Goal: Task Accomplishment & Management: Use online tool/utility

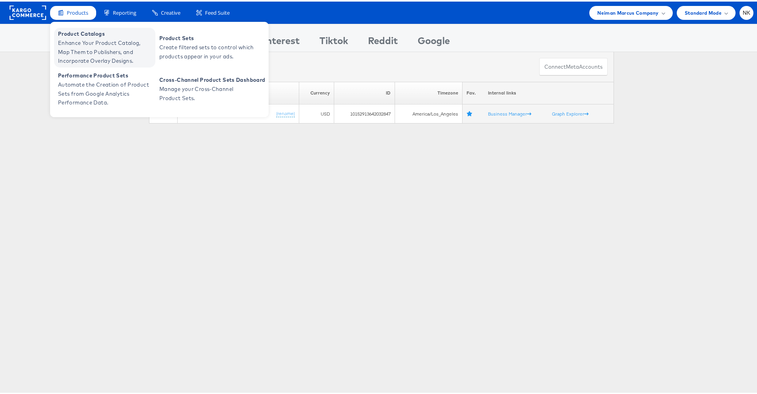
click at [81, 32] on span "Product Catalogs" at bounding box center [105, 32] width 95 height 9
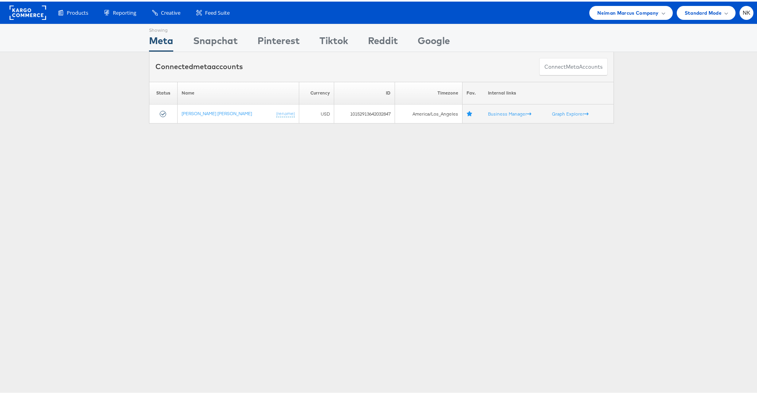
click at [35, 12] on rect at bounding box center [28, 11] width 37 height 14
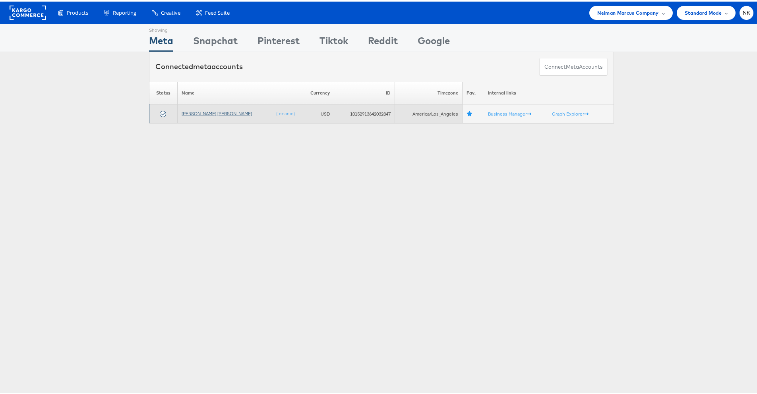
click at [195, 114] on link "[PERSON_NAME] [PERSON_NAME]" at bounding box center [217, 112] width 70 height 6
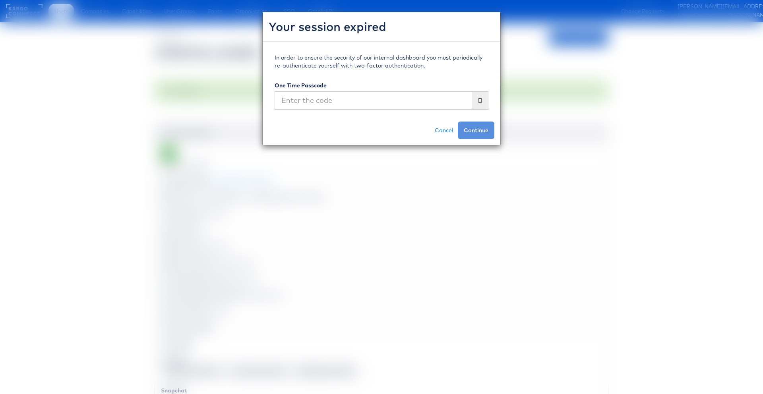
scroll to position [116, 0]
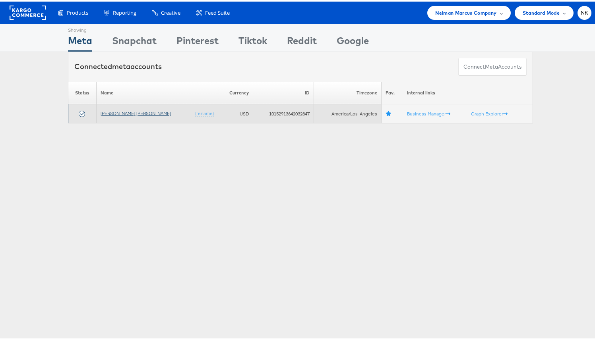
click at [122, 113] on link "Neiman Marcus" at bounding box center [135, 112] width 70 height 6
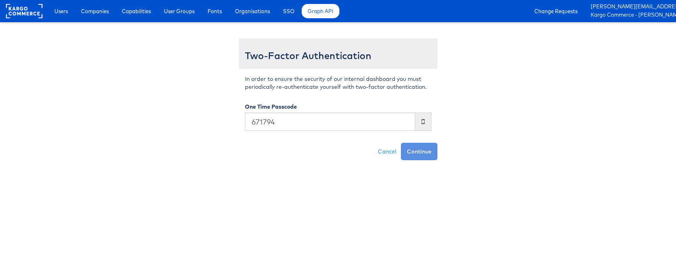
type input "671794"
click at [401, 143] on button "Continue" at bounding box center [419, 151] width 37 height 17
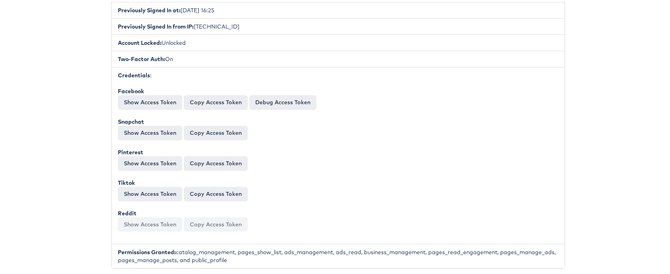
scroll to position [310, 0]
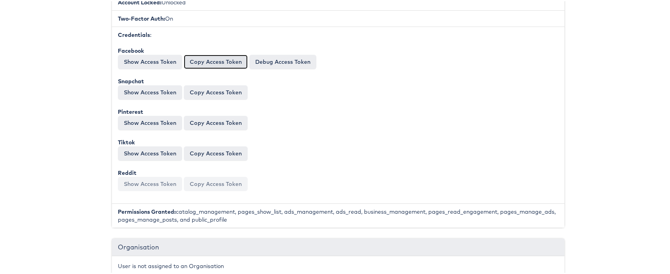
click at [194, 63] on button "Copy Access Token" at bounding box center [216, 61] width 64 height 14
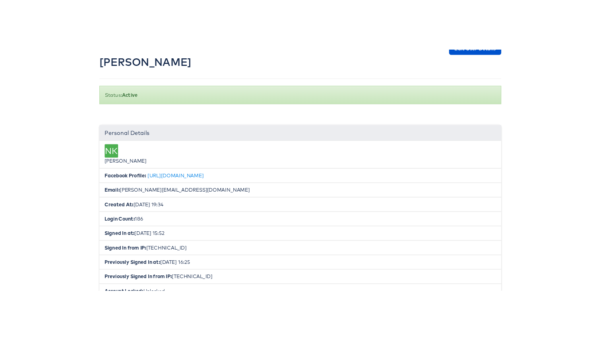
scroll to position [0, 0]
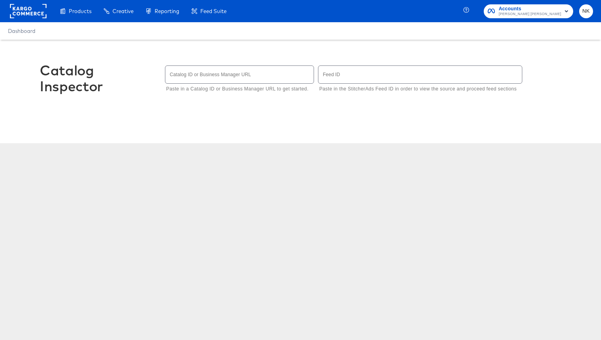
click at [199, 188] on div "Catalog Inspector Catalog ID or Business Manager URL Paste in a Catalog ID or B…" at bounding box center [300, 139] width 601 height 199
click at [270, 79] on input "text" at bounding box center [239, 74] width 148 height 17
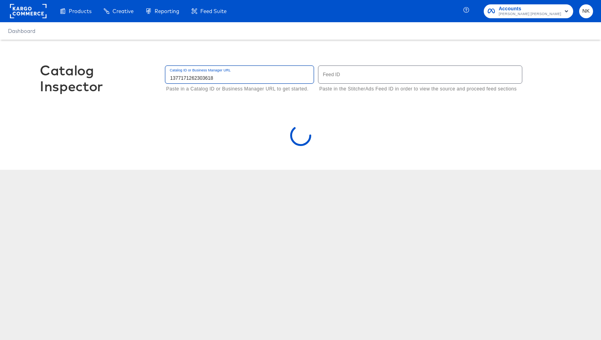
type input "1377171262303618"
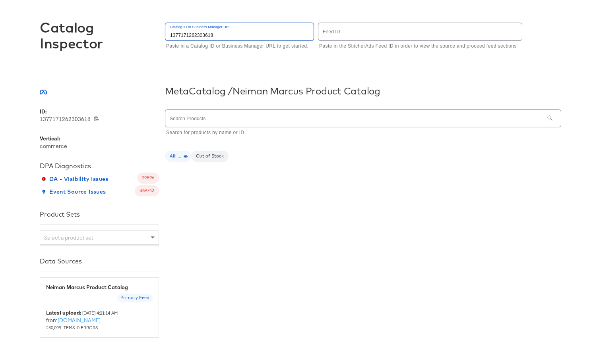
scroll to position [45, 0]
click at [242, 116] on input "text" at bounding box center [354, 116] width 379 height 17
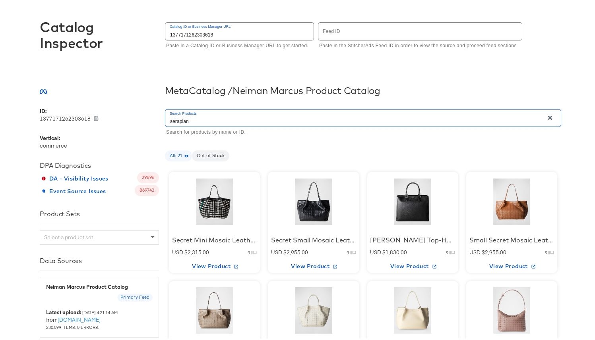
type input "serapian"
click at [194, 199] on div at bounding box center [215, 201] width 68 height 50
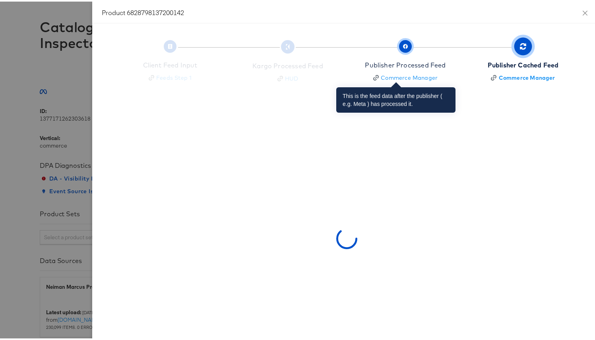
click at [399, 49] on span "button" at bounding box center [405, 45] width 13 height 13
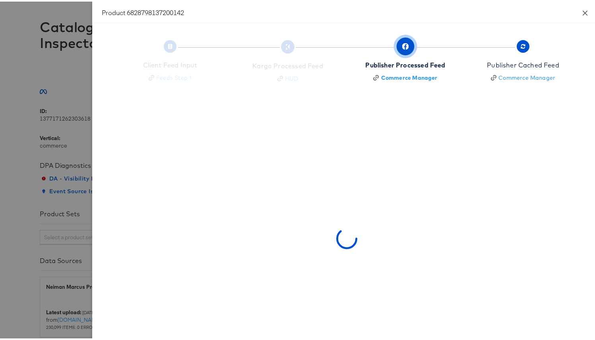
click at [575, 12] on button "Close" at bounding box center [585, 11] width 22 height 22
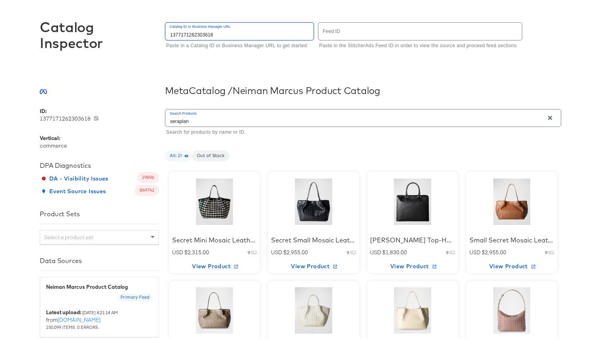
drag, startPoint x: 228, startPoint y: 33, endPoint x: 63, endPoint y: 31, distance: 165.2
click at [63, 31] on div "Catalog Inspector Catalog ID or Business Manager URL 1377171262303618 Paste in …" at bounding box center [300, 37] width 521 height 85
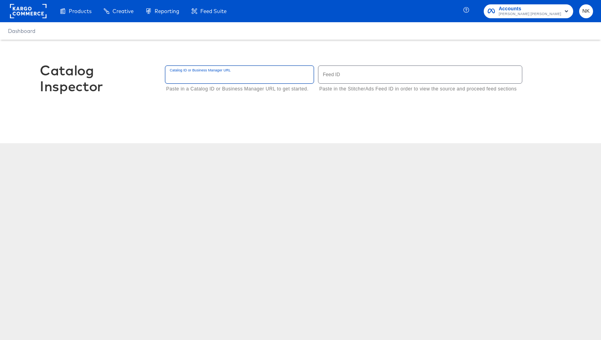
click at [265, 72] on input "text" at bounding box center [239, 74] width 148 height 17
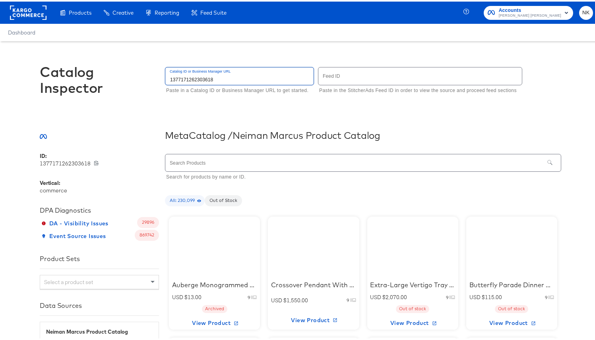
type input "1377171262303618"
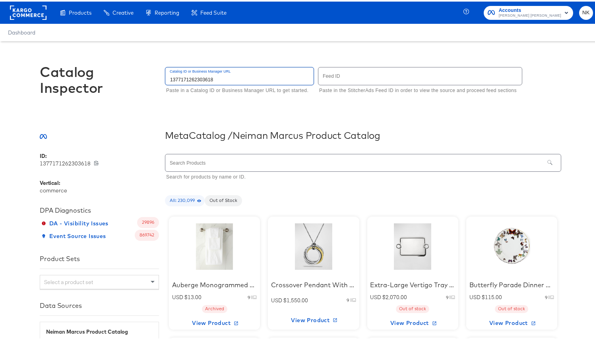
click at [242, 166] on input "text" at bounding box center [354, 161] width 379 height 17
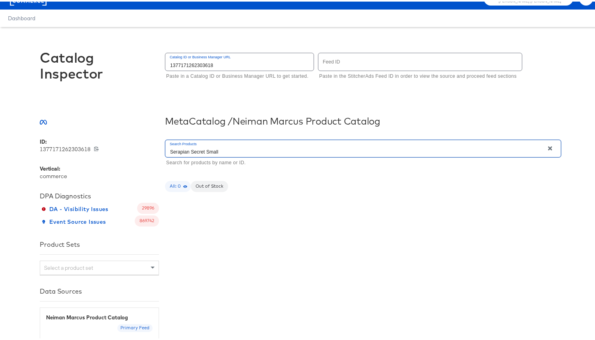
scroll to position [20, 0]
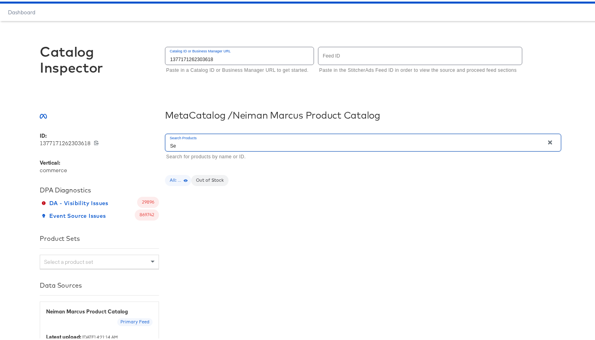
type input "S"
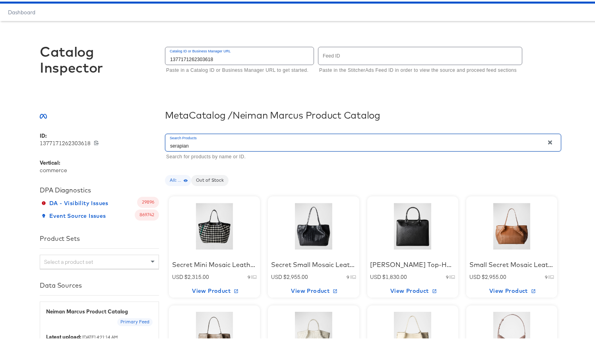
type input "serapian"
click at [222, 238] on div at bounding box center [215, 225] width 68 height 50
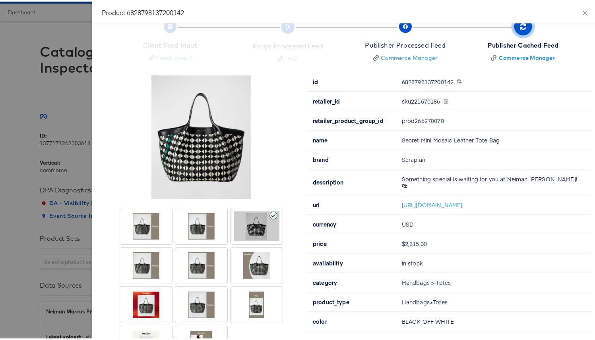
scroll to position [19, 0]
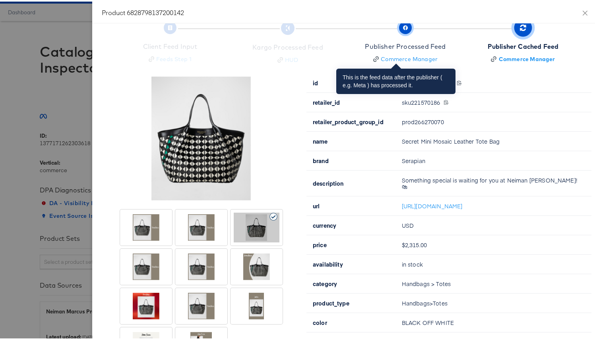
click at [404, 42] on div "Publisher Processed Feed" at bounding box center [405, 45] width 81 height 9
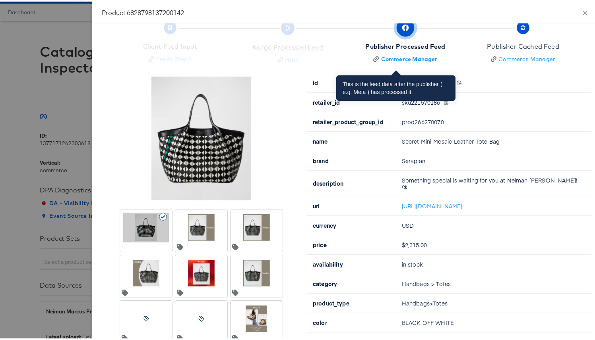
scroll to position [0, 0]
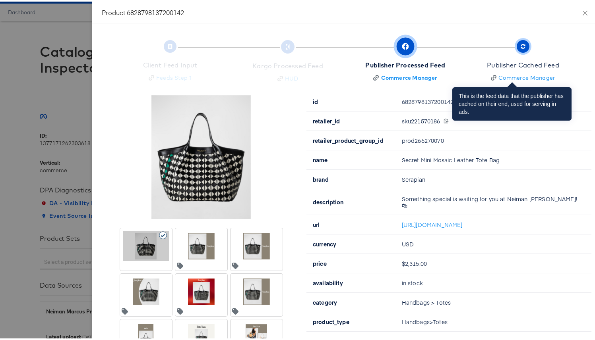
click at [520, 45] on icon "button" at bounding box center [522, 45] width 5 height 5
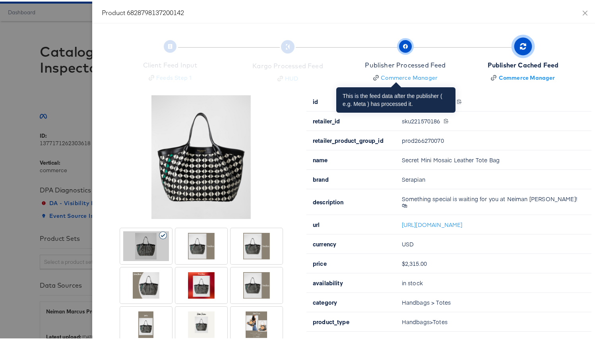
click at [398, 54] on span "Publisher Processed Feed Commerce Manager" at bounding box center [405, 60] width 81 height 39
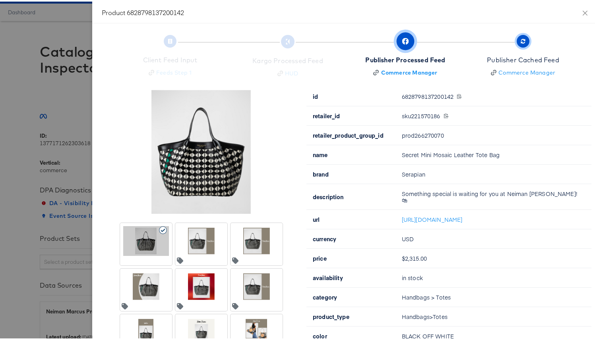
scroll to position [4, 0]
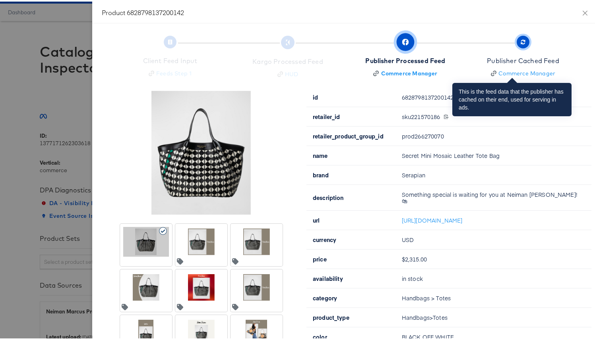
click at [502, 60] on div "Publisher Cached Feed" at bounding box center [523, 59] width 72 height 9
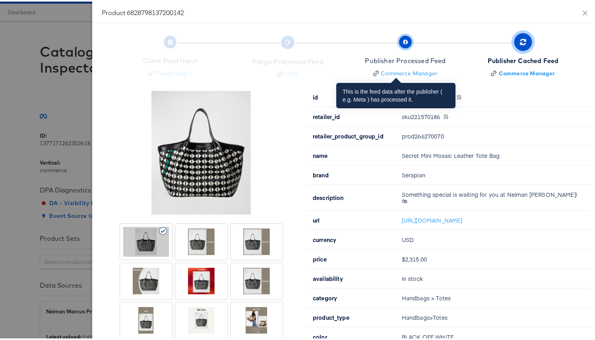
click at [400, 62] on div "Publisher Processed Feed" at bounding box center [405, 59] width 81 height 9
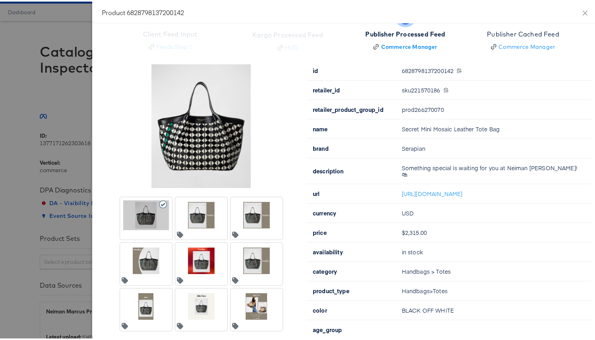
scroll to position [35, 0]
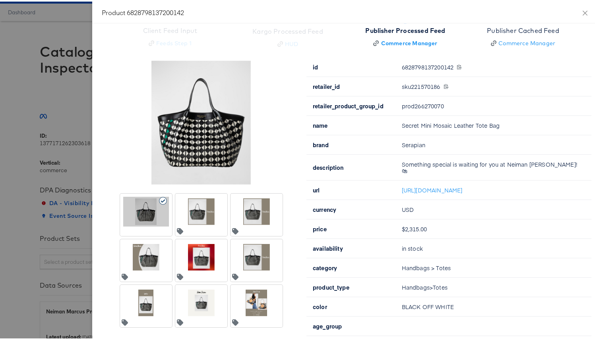
click at [255, 214] on div at bounding box center [257, 210] width 46 height 30
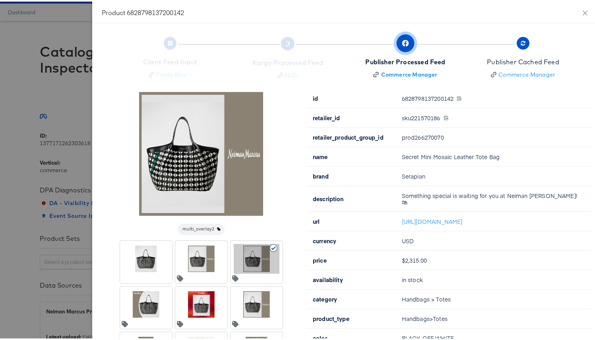
scroll to position [3, 0]
click at [50, 17] on div at bounding box center [300, 170] width 601 height 340
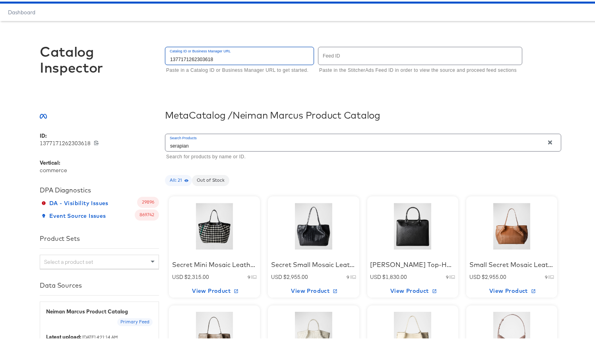
drag, startPoint x: 247, startPoint y: 60, endPoint x: 110, endPoint y: 51, distance: 137.3
click at [110, 51] on div "Catalog Inspector Catalog ID or Business Manager URL 1377171262303618 Paste in …" at bounding box center [300, 61] width 521 height 85
click at [119, 52] on div "Catalog Inspector Catalog ID or Business Manager URL Paste in a Catalog ID or B…" at bounding box center [300, 61] width 521 height 85
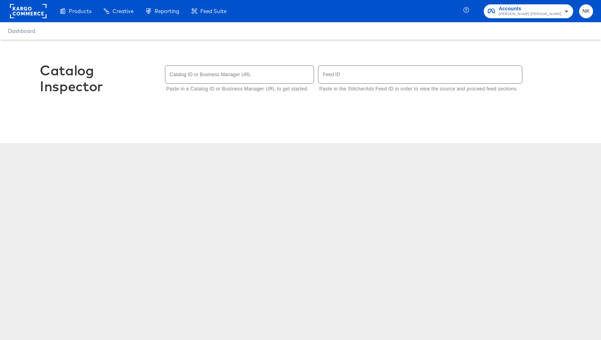
click at [261, 75] on input "text" at bounding box center [239, 74] width 148 height 17
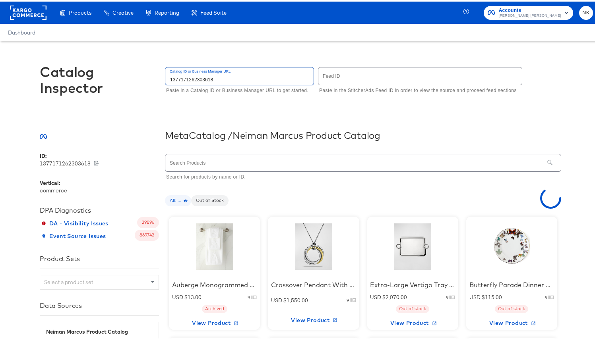
type input "1377171262303618"
click at [217, 160] on input "text" at bounding box center [354, 161] width 379 height 17
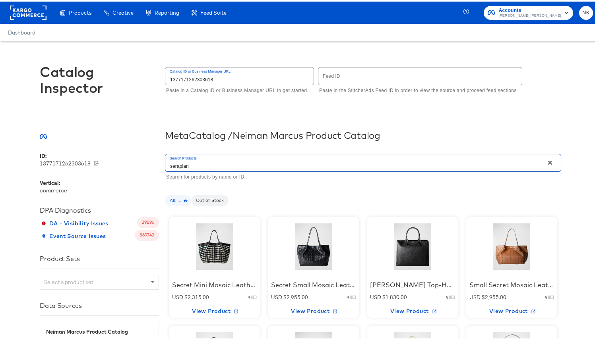
type input "serapian"
click at [220, 254] on div at bounding box center [215, 245] width 68 height 50
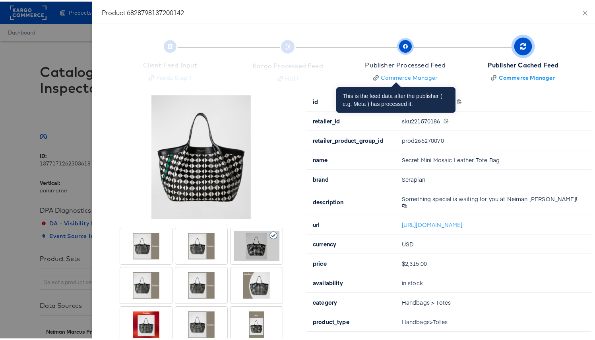
click at [409, 58] on span "Publisher Processed Feed Commerce Manager" at bounding box center [405, 60] width 81 height 39
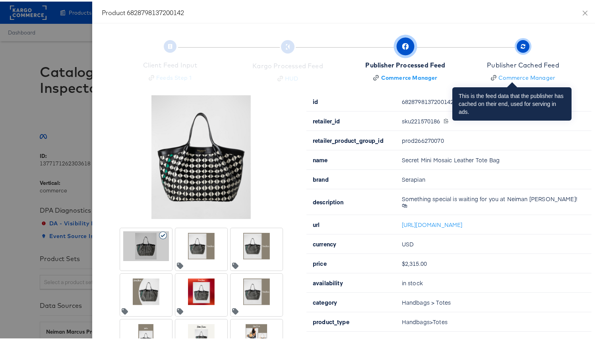
click at [516, 49] on span "button" at bounding box center [522, 45] width 13 height 13
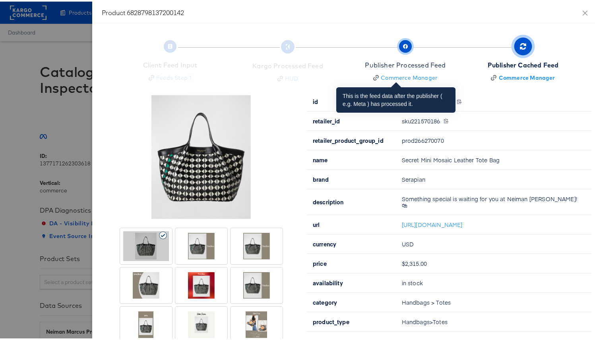
click at [390, 62] on div "Publisher Processed Feed" at bounding box center [405, 63] width 81 height 9
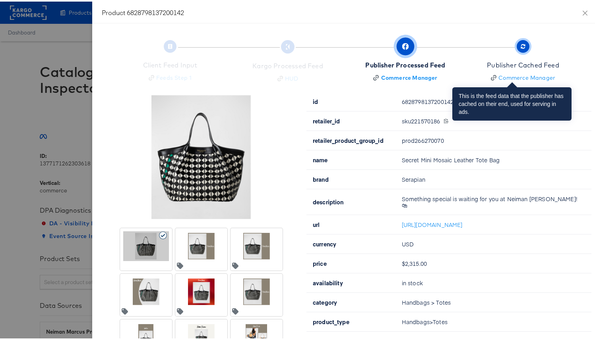
click at [491, 55] on span "Publisher Cached Feed Commerce Manager" at bounding box center [523, 60] width 72 height 39
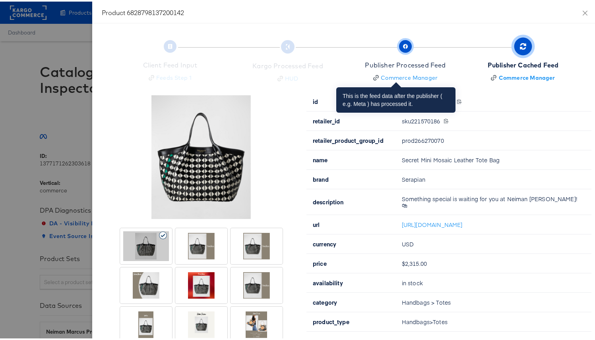
click at [401, 53] on span "Publisher Processed Feed Commerce Manager" at bounding box center [405, 60] width 81 height 39
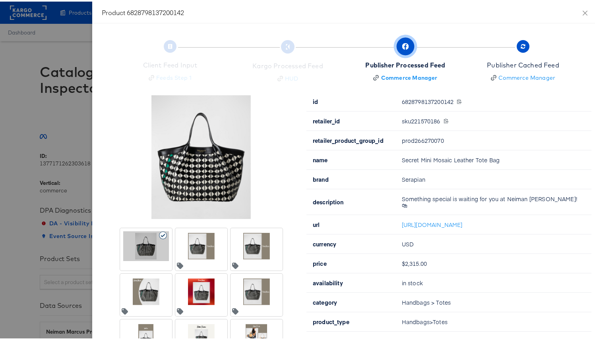
click at [253, 250] on div at bounding box center [257, 245] width 46 height 30
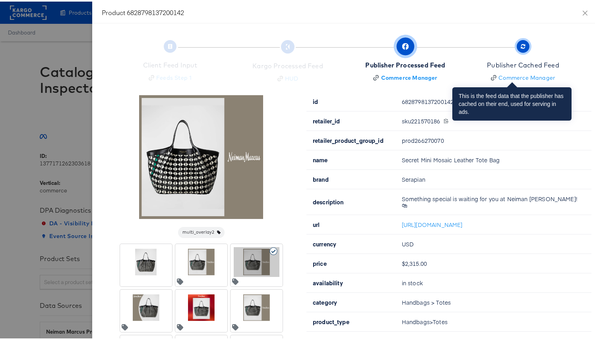
click at [516, 39] on span "button" at bounding box center [522, 45] width 13 height 13
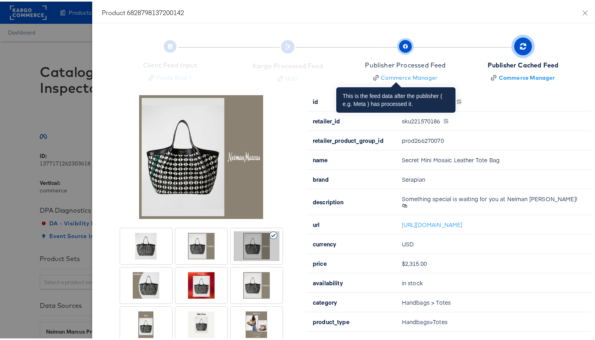
click at [398, 61] on div "Publisher Processed Feed" at bounding box center [405, 63] width 81 height 9
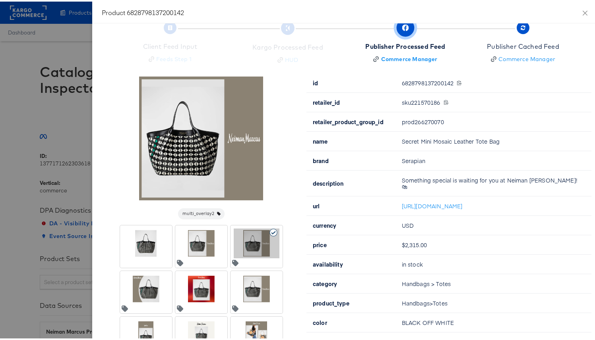
scroll to position [8, 0]
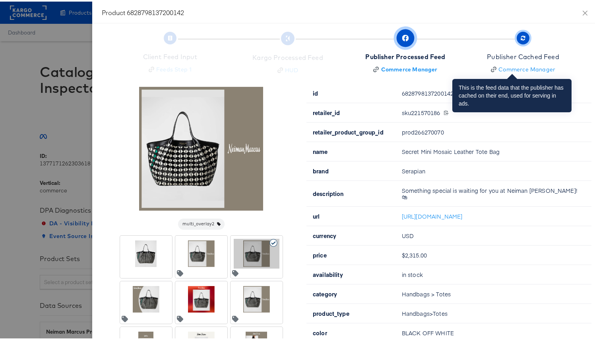
click at [506, 43] on span "Publisher Cached Feed Commerce Manager" at bounding box center [523, 52] width 72 height 39
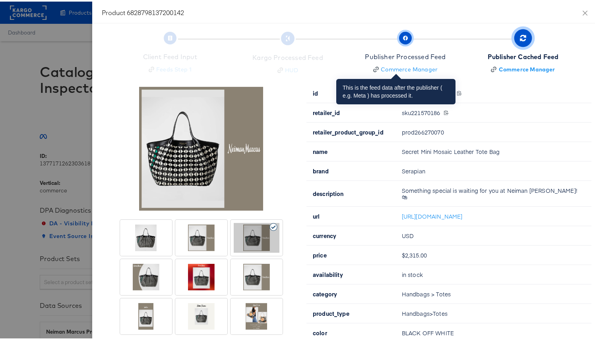
click at [372, 40] on span "Publisher Processed Feed Commerce Manager" at bounding box center [405, 52] width 81 height 39
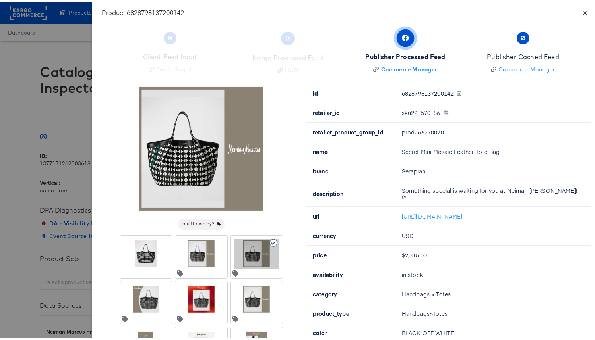
click at [574, 12] on button "Close" at bounding box center [585, 11] width 22 height 22
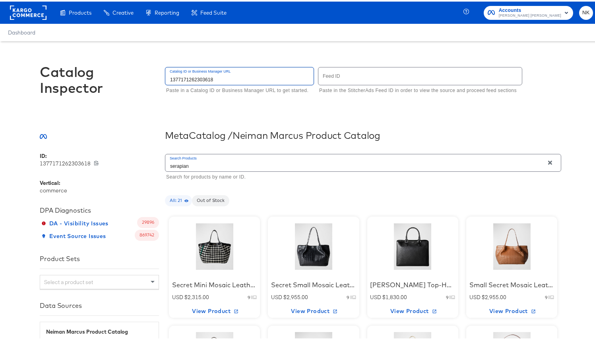
drag, startPoint x: 235, startPoint y: 78, endPoint x: 104, endPoint y: 70, distance: 131.7
click at [104, 70] on div "Catalog Inspector Catalog ID or Business Manager URL 1377171262303618 Paste in …" at bounding box center [300, 82] width 521 height 85
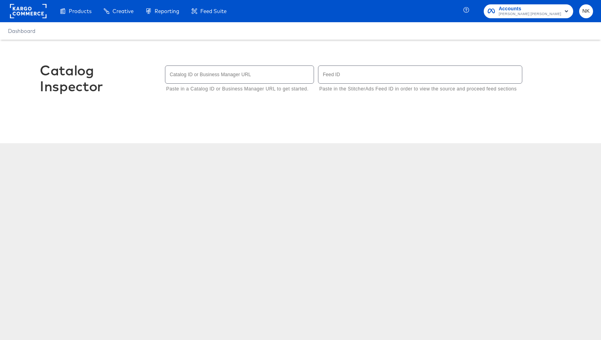
click at [121, 94] on div "Catalog Inspector" at bounding box center [99, 78] width 119 height 32
click at [174, 77] on input "text" at bounding box center [239, 74] width 148 height 17
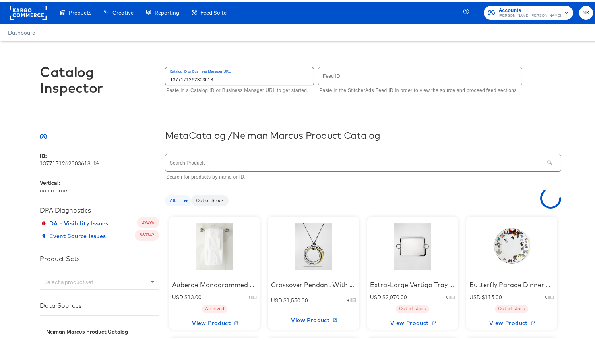
type input "1377171262303618"
click at [196, 157] on input "text" at bounding box center [354, 161] width 379 height 17
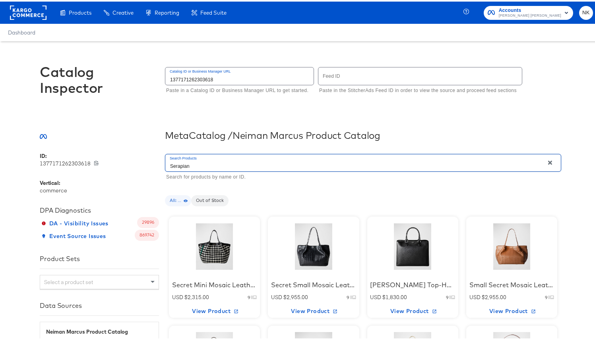
type input "Serapian"
click at [212, 253] on div at bounding box center [215, 245] width 68 height 50
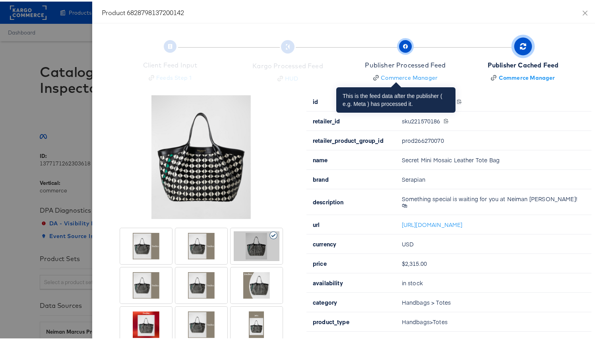
click at [398, 54] on span "Publisher Processed Feed Commerce Manager" at bounding box center [405, 60] width 81 height 39
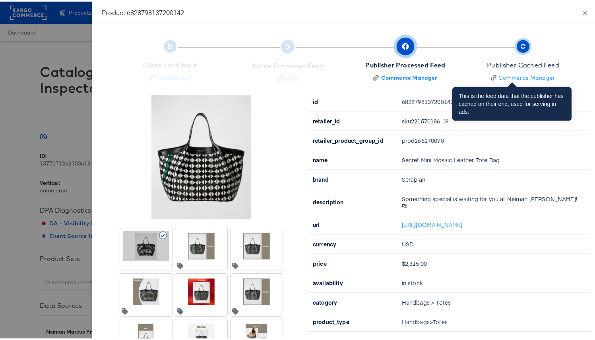
click at [515, 52] on span "Publisher Cached Feed Commerce Manager" at bounding box center [523, 60] width 72 height 39
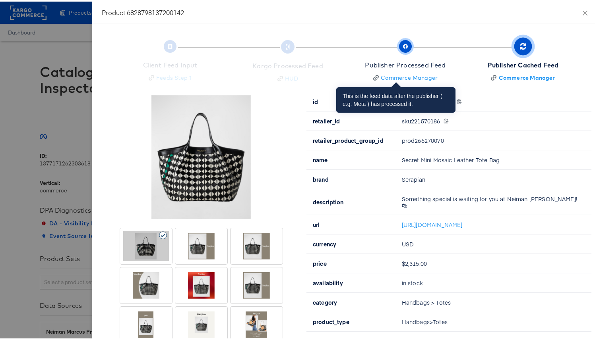
click at [415, 62] on div "Publisher Processed Feed" at bounding box center [405, 63] width 81 height 9
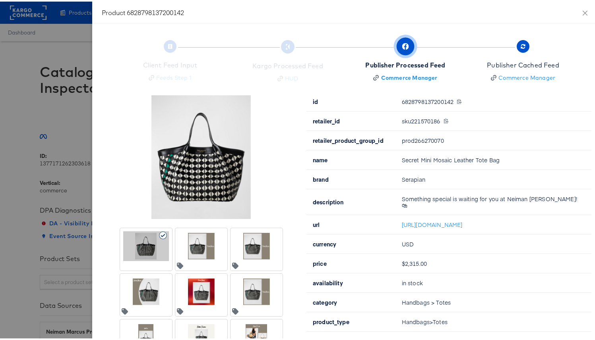
click at [274, 235] on div at bounding box center [256, 244] width 49 height 33
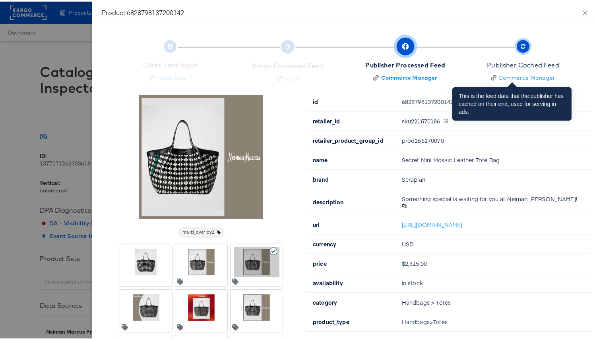
click at [516, 41] on span "button" at bounding box center [522, 45] width 13 height 13
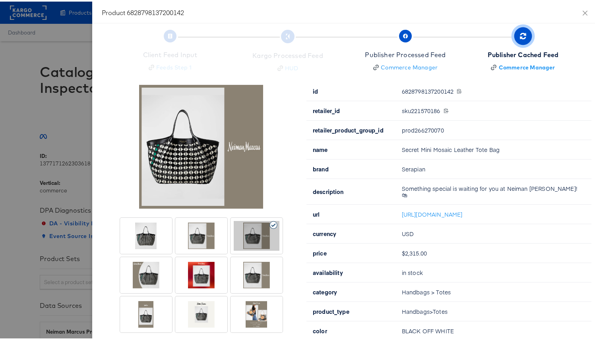
scroll to position [15, 0]
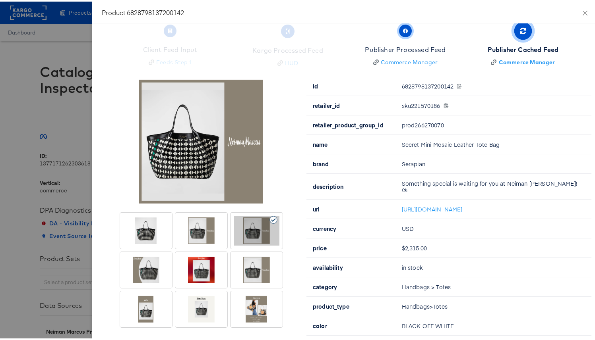
click at [382, 47] on div "Publisher Processed Feed" at bounding box center [405, 48] width 81 height 9
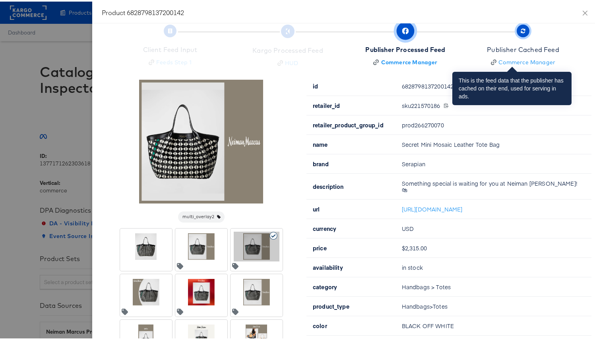
click at [516, 33] on span "button" at bounding box center [522, 29] width 13 height 13
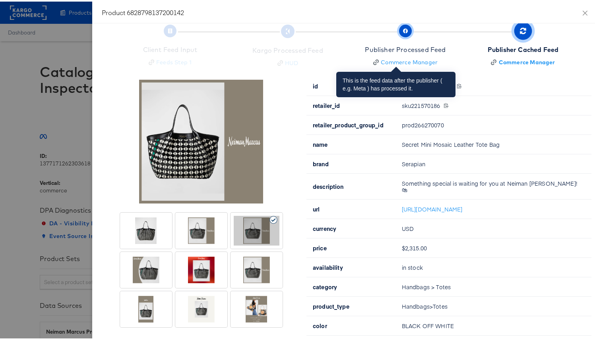
click at [392, 38] on span "Publisher Processed Feed Commerce Manager" at bounding box center [405, 44] width 81 height 39
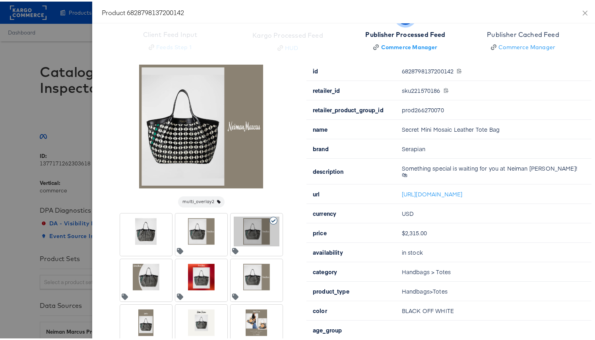
scroll to position [36, 0]
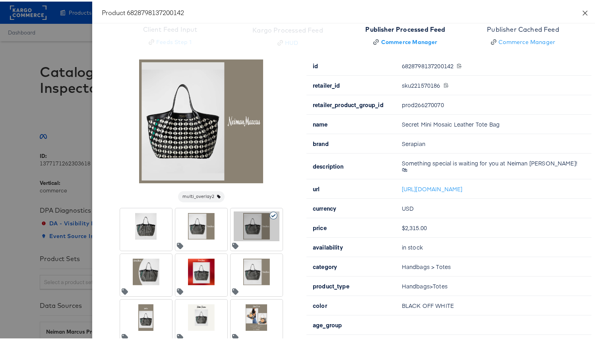
click at [582, 11] on icon "close" at bounding box center [585, 11] width 6 height 6
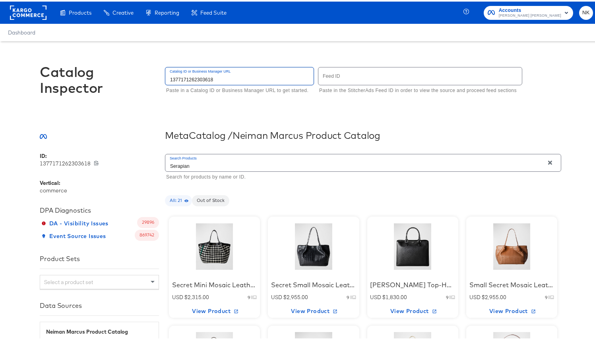
drag, startPoint x: 302, startPoint y: 77, endPoint x: 107, endPoint y: 71, distance: 194.7
click at [110, 71] on div "Catalog Inspector Catalog ID or Business Manager URL 1377171262303618 Paste in …" at bounding box center [300, 82] width 521 height 85
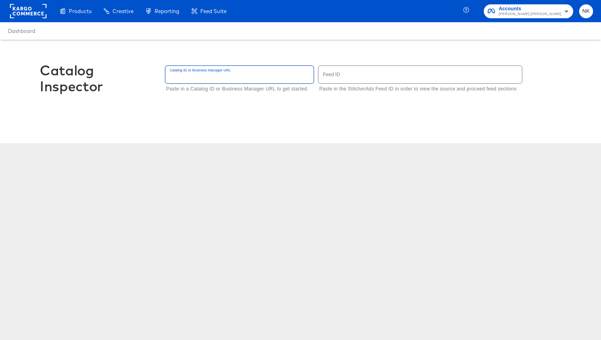
click at [123, 70] on div "Catalog Inspector" at bounding box center [99, 78] width 119 height 32
click at [263, 74] on input "text" at bounding box center [239, 74] width 148 height 17
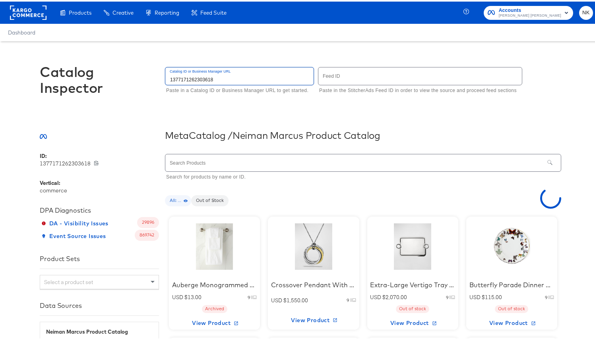
scroll to position [10, 0]
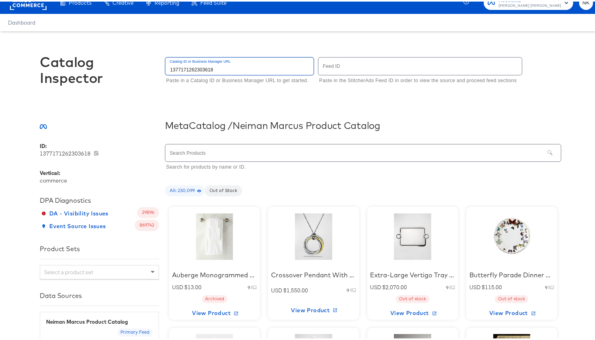
type input "1377171262303618"
click at [185, 148] on input "text" at bounding box center [354, 151] width 379 height 17
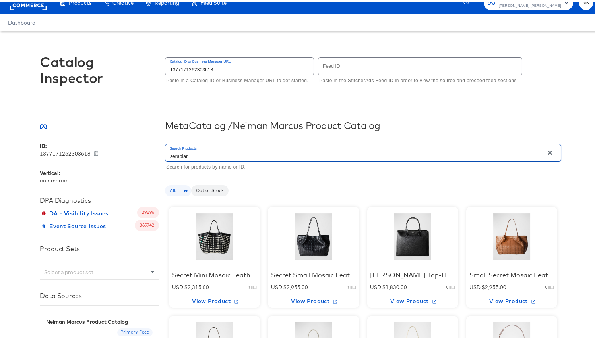
type input "serapian"
click at [203, 237] on div at bounding box center [215, 236] width 68 height 50
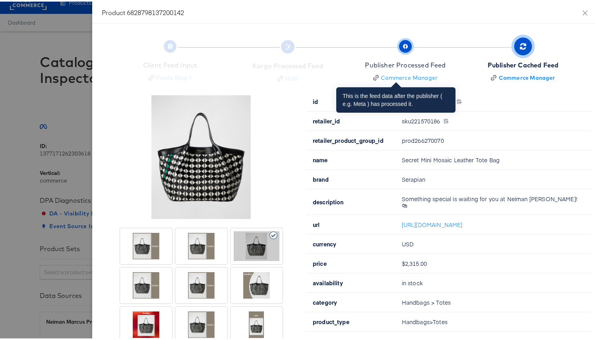
click at [399, 50] on span "Publisher Processed Feed Commerce Manager" at bounding box center [405, 60] width 81 height 39
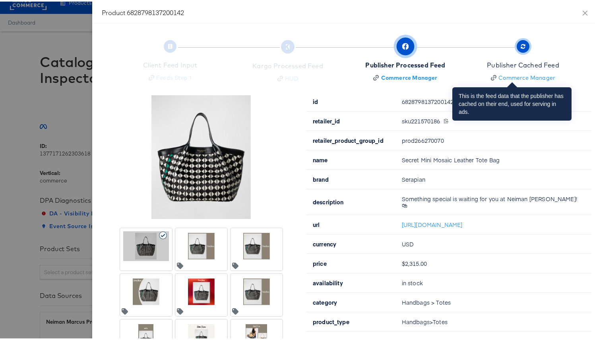
click at [514, 56] on span "Publisher Cached Feed Commerce Manager" at bounding box center [523, 60] width 72 height 39
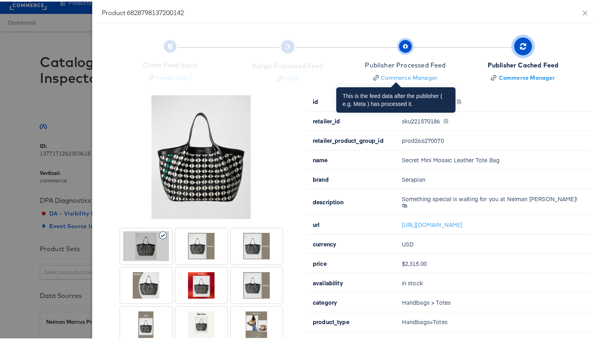
click at [406, 55] on span "Publisher Processed Feed Commerce Manager" at bounding box center [405, 60] width 81 height 39
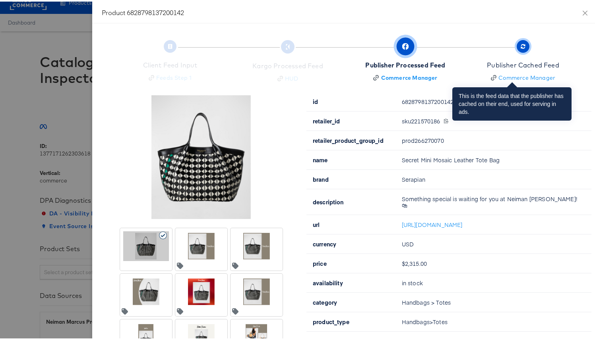
click at [496, 60] on div "Publisher Cached Feed" at bounding box center [523, 63] width 72 height 9
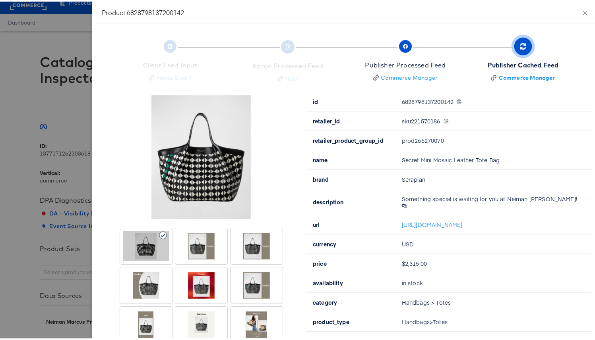
click at [270, 240] on div at bounding box center [257, 245] width 46 height 30
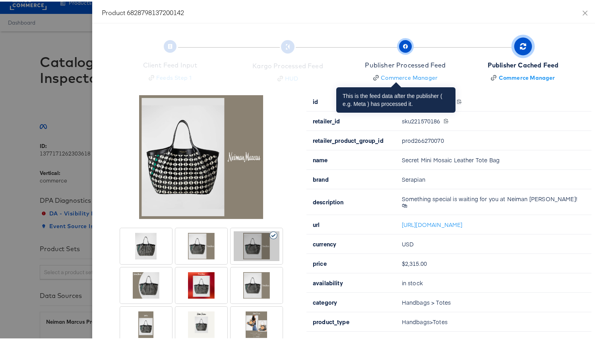
click at [402, 49] on span "Publisher Processed Feed Commerce Manager" at bounding box center [405, 60] width 81 height 39
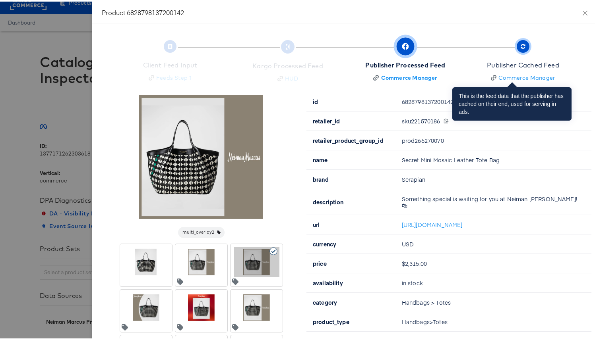
click at [497, 45] on span "Publisher Cached Feed Commerce Manager" at bounding box center [523, 60] width 72 height 39
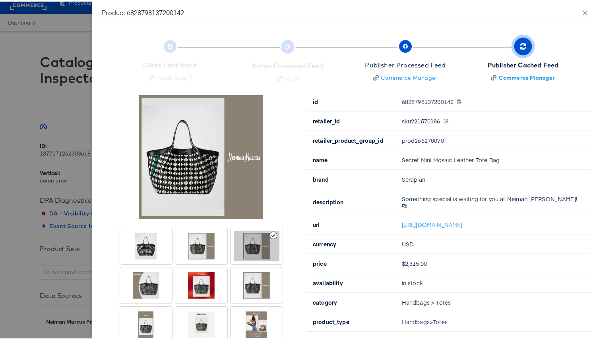
click at [70, 103] on div at bounding box center [300, 170] width 601 height 340
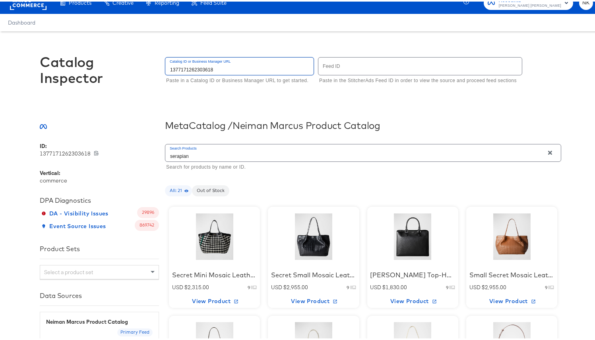
drag, startPoint x: 212, startPoint y: 64, endPoint x: 122, endPoint y: 61, distance: 90.2
click at [122, 61] on div "Catalog Inspector Catalog ID or Business Manager URL 1377171262303618 Paste in …" at bounding box center [300, 72] width 521 height 85
drag, startPoint x: 225, startPoint y: 68, endPoint x: 116, endPoint y: 60, distance: 109.6
click at [121, 60] on div "Catalog Inspector Catalog ID or Business Manager URL 1377171262303618 Paste in …" at bounding box center [300, 72] width 521 height 85
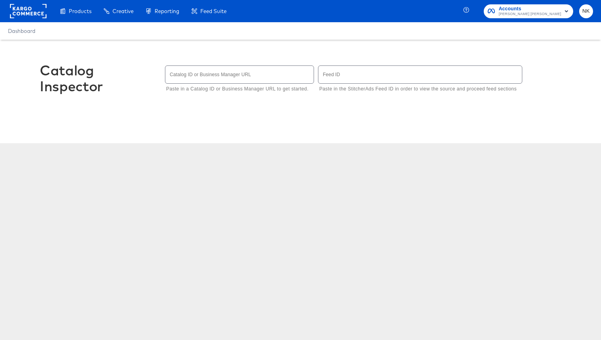
click at [147, 96] on div "Catalog Inspector Catalog ID or Business Manager URL Paste in a Catalog ID or B…" at bounding box center [300, 82] width 521 height 85
click at [269, 79] on input "text" at bounding box center [239, 74] width 148 height 17
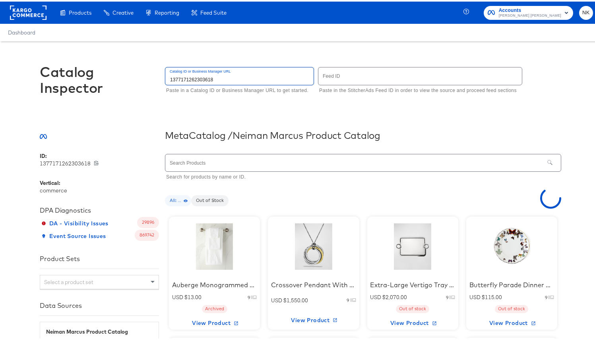
type input "1377171262303618"
click at [265, 158] on input "text" at bounding box center [354, 161] width 379 height 17
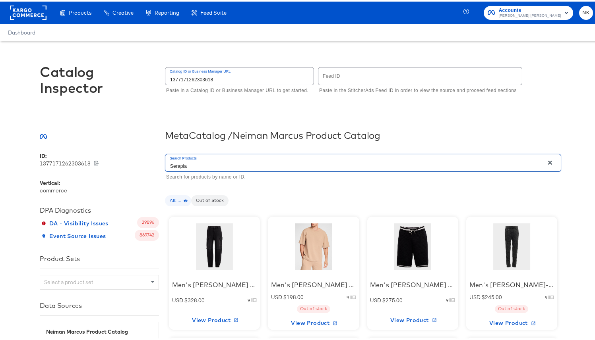
type input "Serapian"
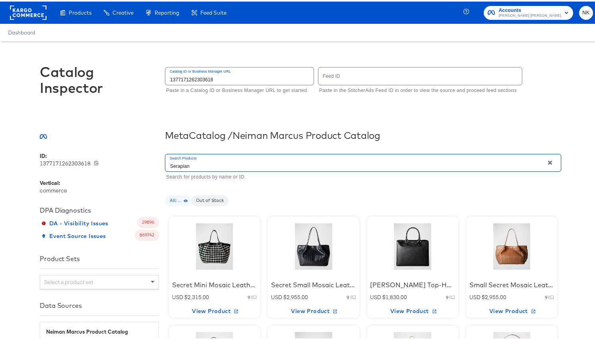
click at [243, 257] on div at bounding box center [215, 245] width 68 height 50
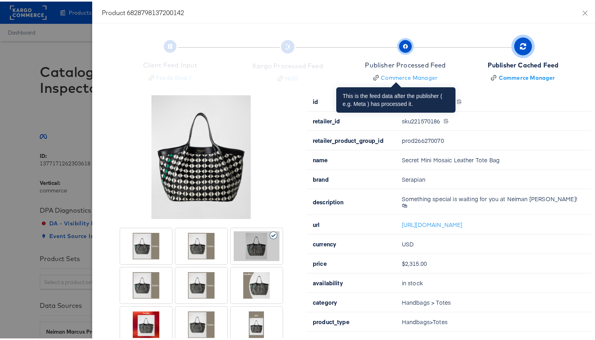
click at [379, 59] on div "Publisher Processed Feed" at bounding box center [405, 63] width 81 height 9
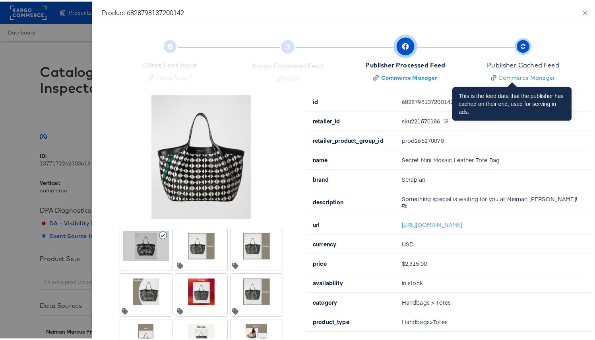
click at [523, 49] on span "Publisher Cached Feed Commerce Manager" at bounding box center [523, 60] width 72 height 39
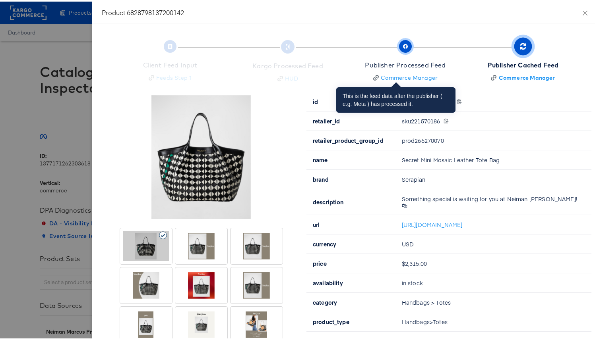
click at [413, 44] on span "Publisher Processed Feed Commerce Manager" at bounding box center [405, 60] width 81 height 39
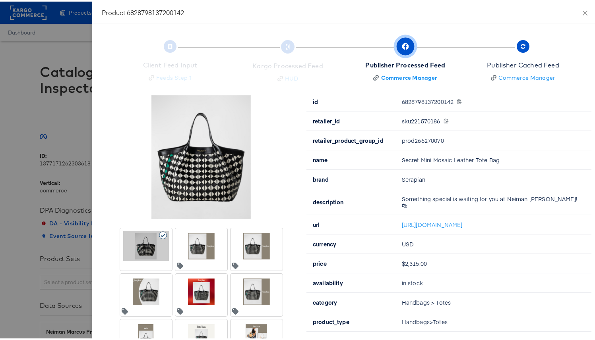
click at [244, 243] on div at bounding box center [257, 245] width 46 height 30
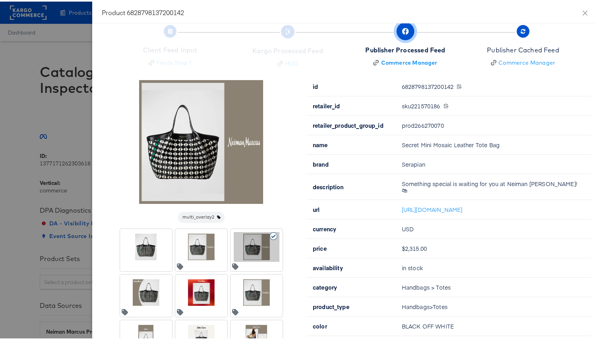
scroll to position [20, 0]
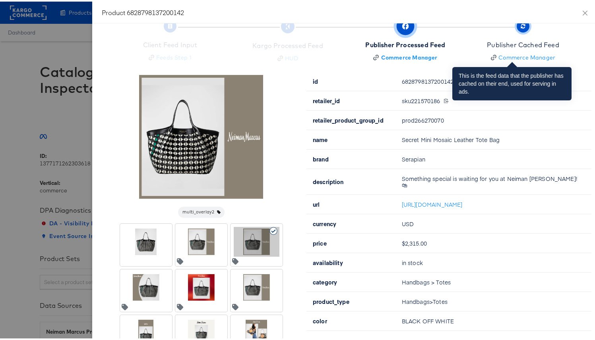
click at [500, 29] on span "Publisher Cached Feed Commerce Manager" at bounding box center [523, 40] width 72 height 39
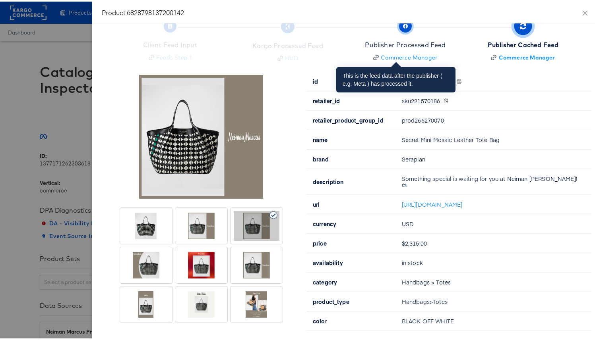
click at [391, 44] on div "Publisher Processed Feed" at bounding box center [405, 43] width 81 height 9
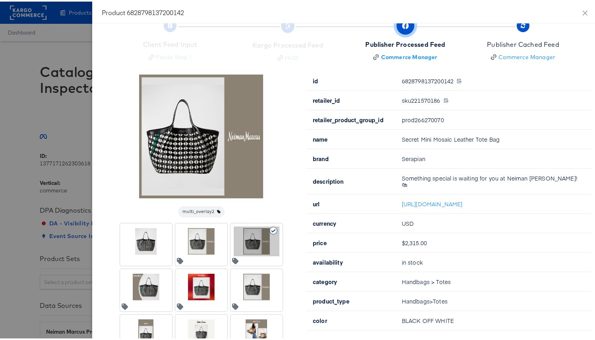
scroll to position [15, 0]
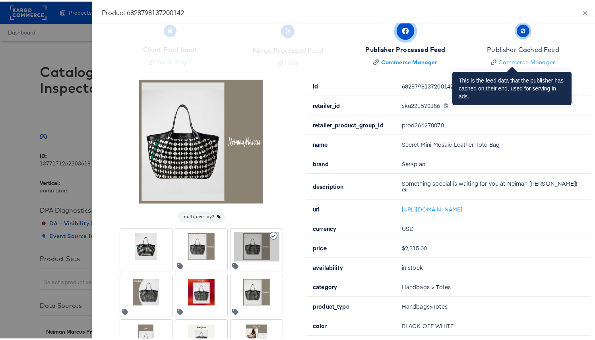
click at [490, 48] on div "Publisher Cached Feed" at bounding box center [523, 48] width 72 height 9
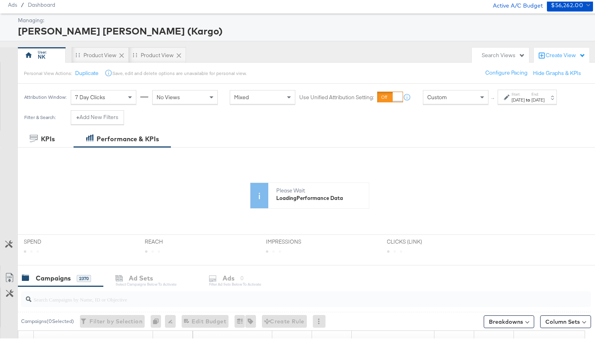
scroll to position [106, 0]
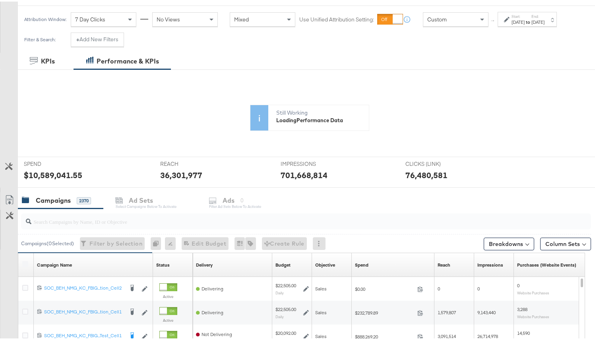
click at [129, 225] on input "search" at bounding box center [285, 216] width 508 height 15
paste input "6804346569945"
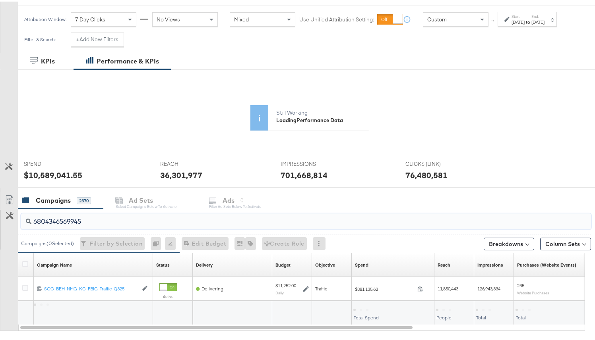
scroll to position [155, 0]
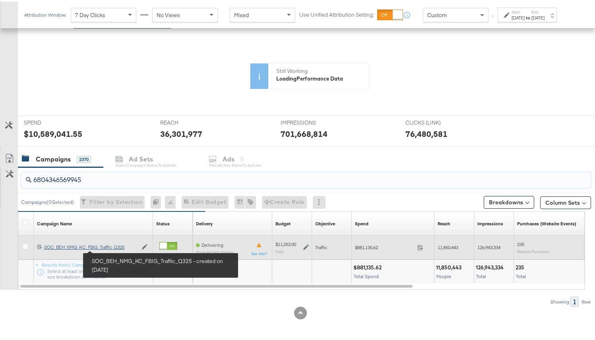
type input "6804346569945"
click at [113, 248] on div "SOC_BEH_NMG_KC_FBIG_Traffic_Q325 SOC_BEH_NMG_KC_FBIG_Traffic_Q325" at bounding box center [90, 246] width 93 height 6
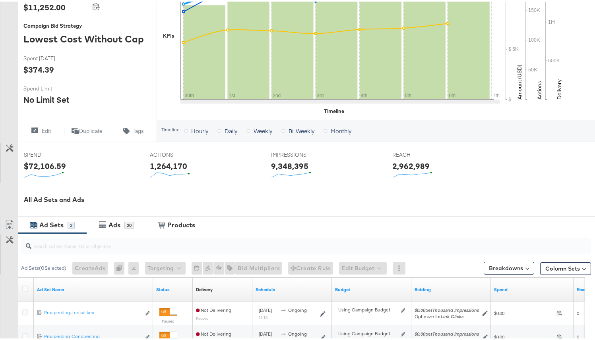
scroll to position [242, 0]
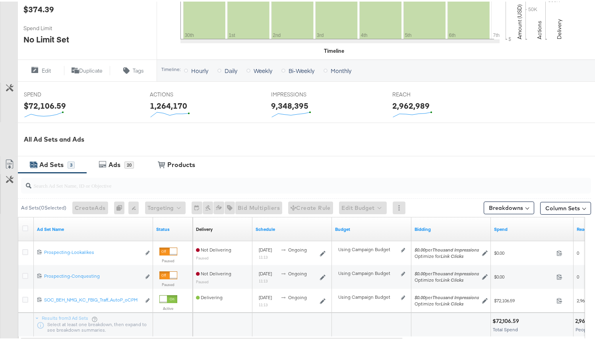
click at [144, 189] on div at bounding box center [306, 184] width 570 height 16
paste input "6804346569545"
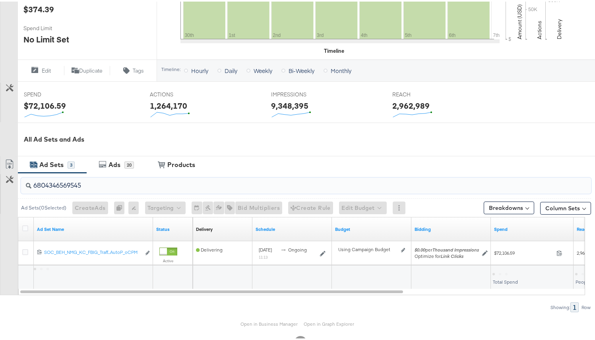
scroll to position [258, 0]
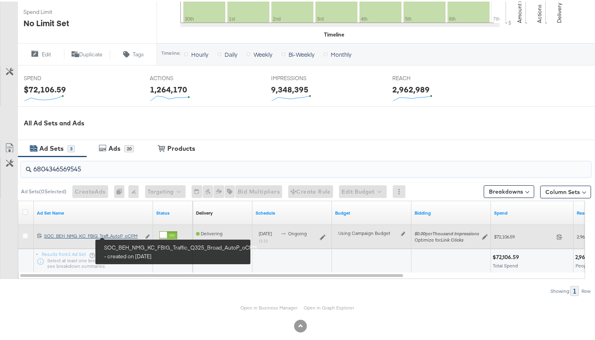
type input "6804346569545"
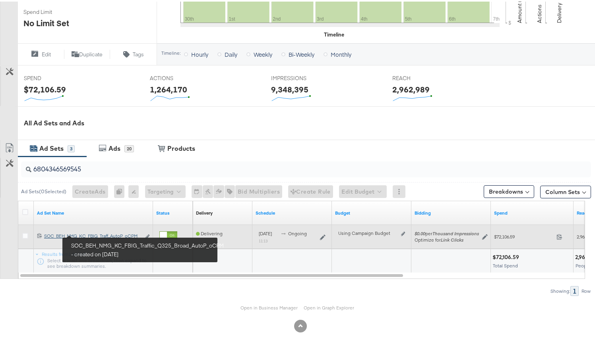
click at [125, 235] on div "SOC_BEH_NMG_KC_FBIG_Traffic_Q325_Broad_AutoP_oCPM SOC_BEH_NMG_KC_FBIG_Traff...A…" at bounding box center [92, 235] width 97 height 6
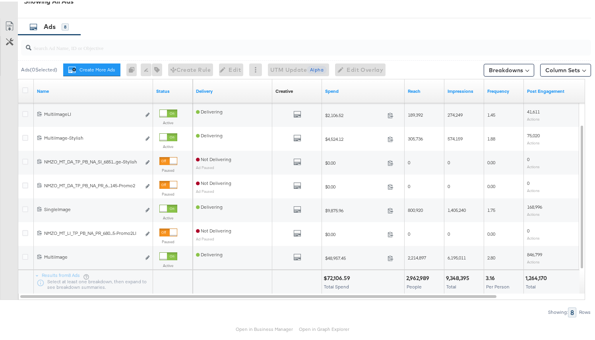
scroll to position [415, 0]
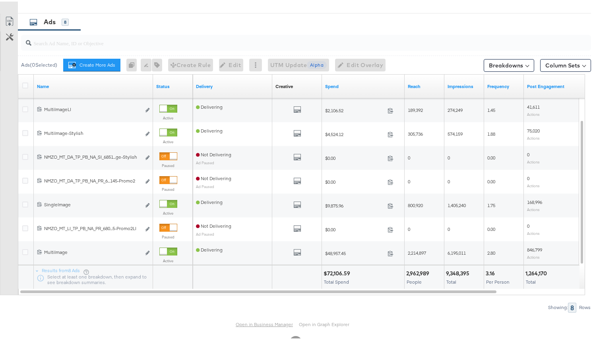
click at [270, 324] on link "Open in Business Manager" at bounding box center [264, 323] width 57 height 6
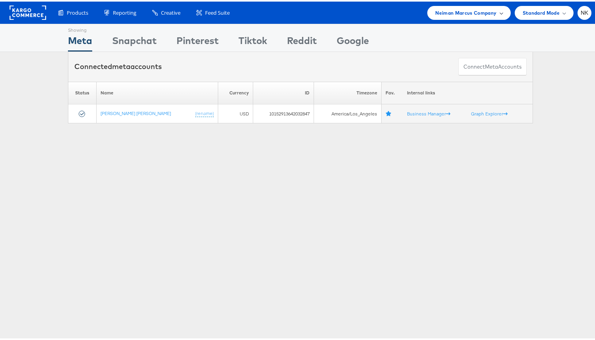
click at [435, 8] on span "Neiman Marcus Company" at bounding box center [465, 11] width 61 height 8
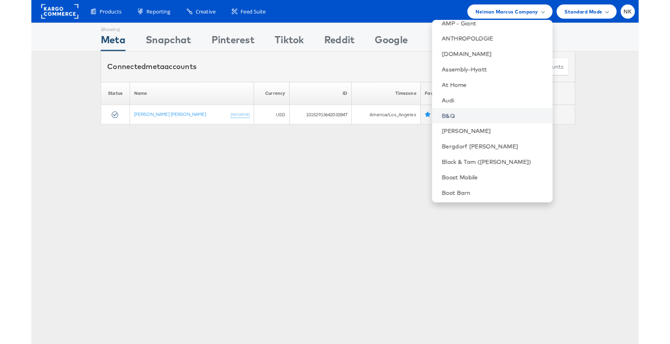
scroll to position [138, 0]
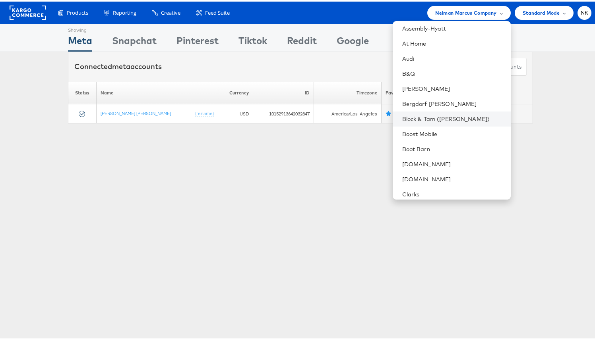
click at [428, 123] on li "Block & Tam ([PERSON_NAME])" at bounding box center [451, 117] width 118 height 15
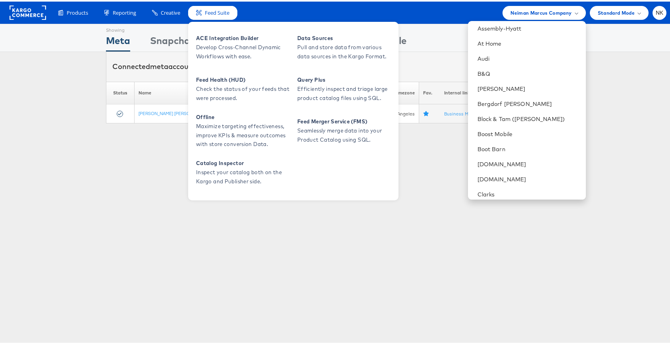
drag, startPoint x: 101, startPoint y: 46, endPoint x: 195, endPoint y: 10, distance: 100.0
click at [102, 45] on div "Showing Meta Showing [GEOGRAPHIC_DATA] Showing Pinterest Showing Tiktok Showing…" at bounding box center [338, 36] width 676 height 28
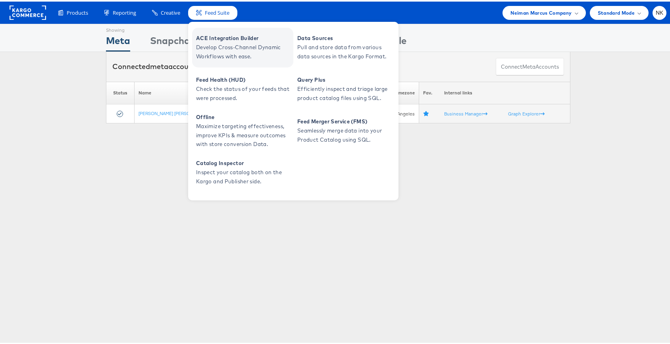
click at [198, 38] on span "ACE Integration Builder" at bounding box center [243, 36] width 95 height 9
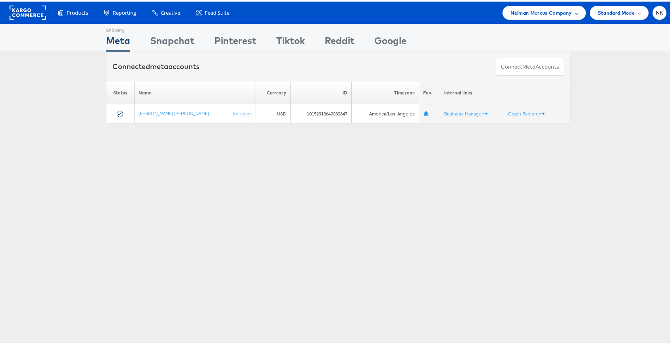
click at [560, 10] on span "Neiman Marcus Company" at bounding box center [541, 11] width 61 height 8
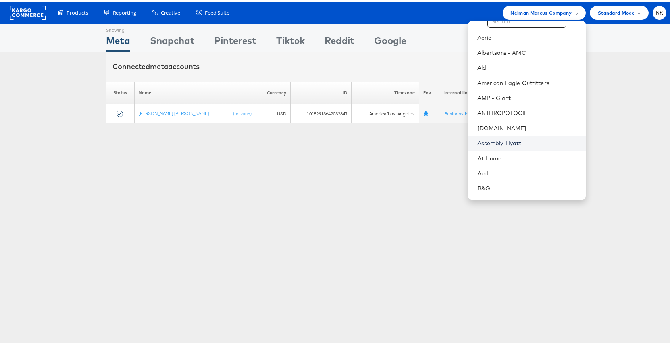
scroll to position [97, 0]
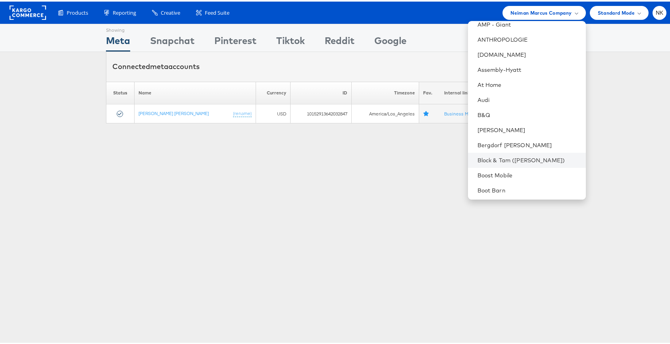
click at [505, 154] on li "Block & Tam ([PERSON_NAME])" at bounding box center [527, 158] width 118 height 15
click at [527, 161] on link "Block & Tam ([PERSON_NAME])" at bounding box center [529, 159] width 102 height 8
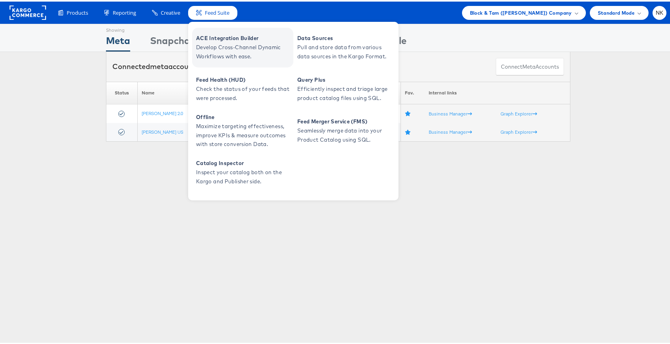
click at [226, 32] on span "ACE Integration Builder" at bounding box center [243, 36] width 95 height 9
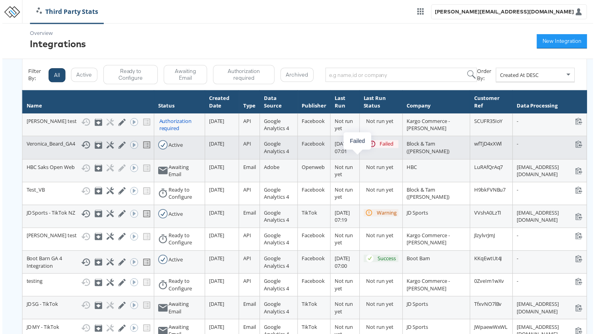
click at [380, 149] on div "Failed" at bounding box center [387, 145] width 14 height 8
click at [105, 150] on icon at bounding box center [109, 147] width 8 height 8
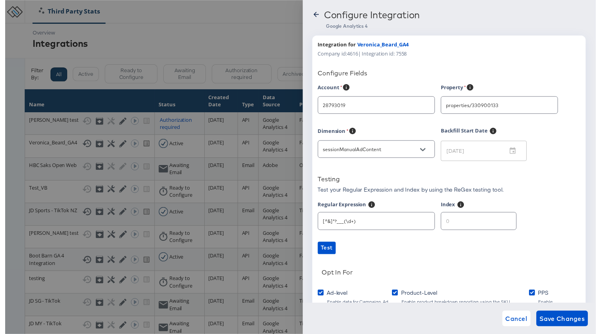
type input "Veronica Beard"
click at [425, 147] on button "Open" at bounding box center [425, 153] width 12 height 12
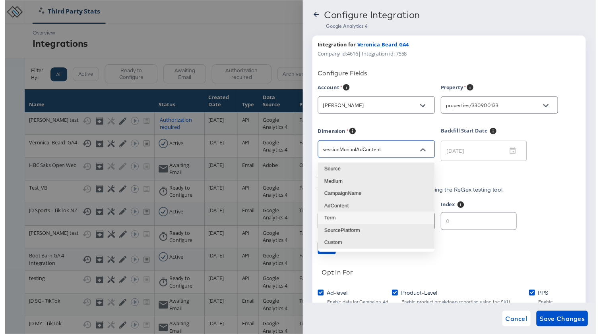
click at [381, 217] on li "Term" at bounding box center [377, 222] width 118 height 13
type input "sessionManualTerm"
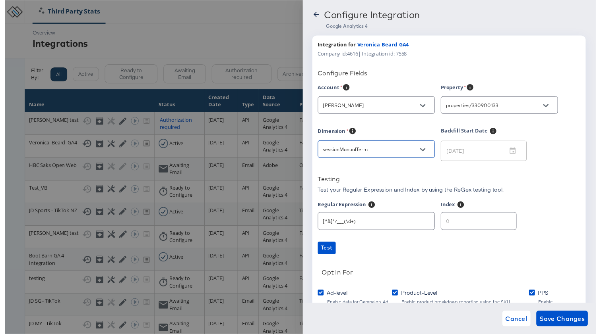
click at [401, 137] on div "Dimension" at bounding box center [380, 134] width 125 height 10
type input "1"
click at [502, 223] on input "1" at bounding box center [481, 221] width 76 height 17
click at [440, 243] on div "Account Veronica Beard Property properties/330900133 Dimension sessionManualTer…" at bounding box center [451, 223] width 267 height 276
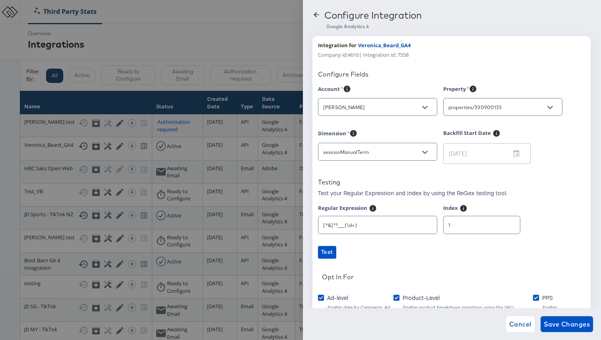
scroll to position [75, 0]
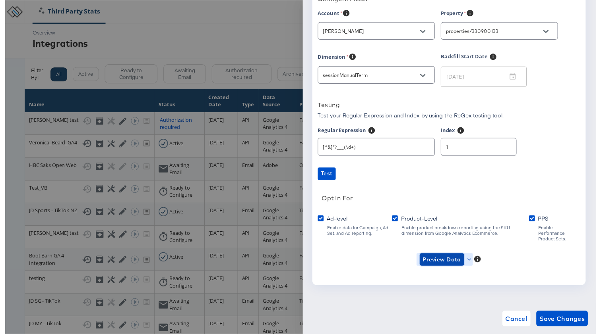
click at [465, 258] on button "Preview Data" at bounding box center [443, 264] width 45 height 13
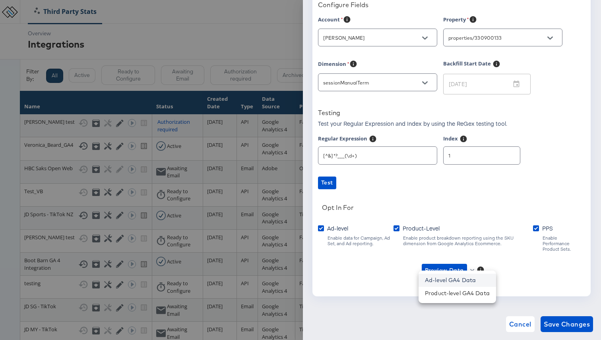
click at [459, 282] on li "Ad-level GA4 Data" at bounding box center [456, 280] width 77 height 13
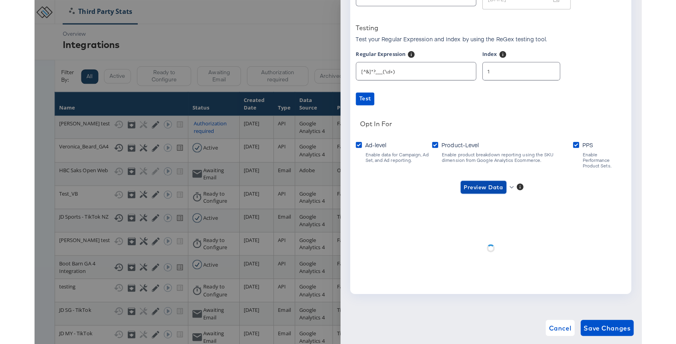
scroll to position [155, 0]
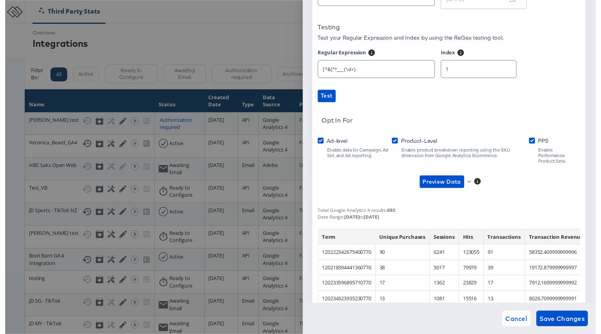
click at [367, 93] on link "Test" at bounding box center [451, 97] width 267 height 13
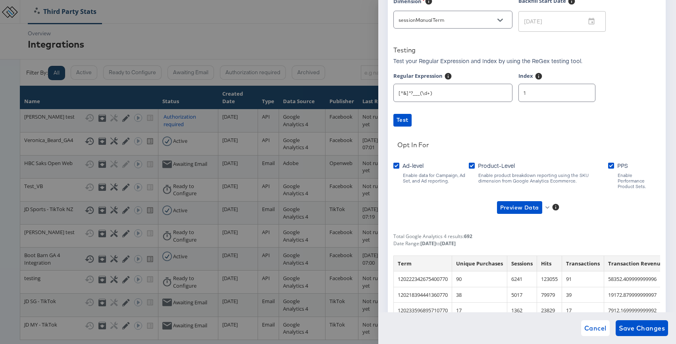
scroll to position [127, 0]
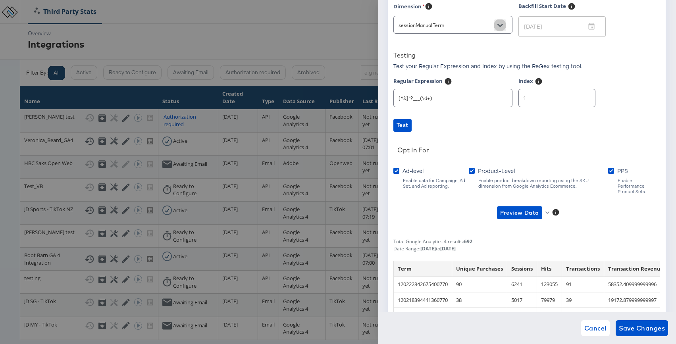
click at [501, 26] on icon "Open" at bounding box center [501, 26] width 6 height 6
click at [556, 162] on div "Account Veronica Beard Property properties/330900133 Dimension sessionManualTer…" at bounding box center [527, 155] width 267 height 395
click at [498, 25] on icon "Open" at bounding box center [501, 26] width 6 height 6
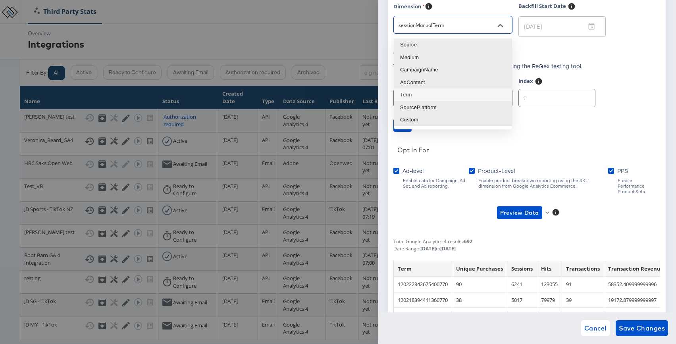
click at [451, 89] on li "Term" at bounding box center [453, 95] width 118 height 13
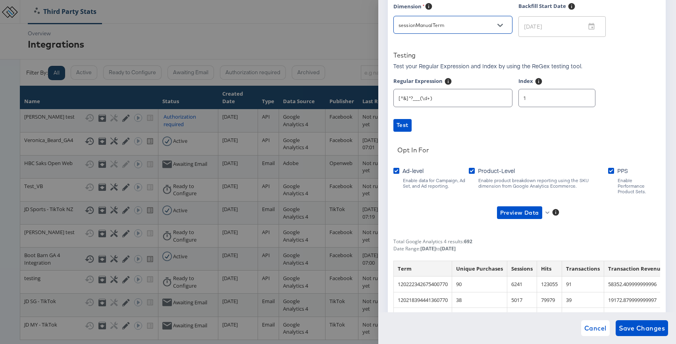
click at [474, 124] on link "Test" at bounding box center [527, 125] width 267 height 13
click at [499, 25] on icon "Open" at bounding box center [501, 25] width 6 height 3
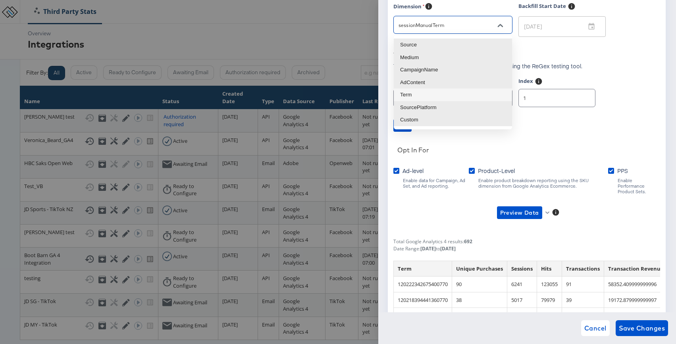
click at [469, 91] on li "Term" at bounding box center [453, 95] width 118 height 13
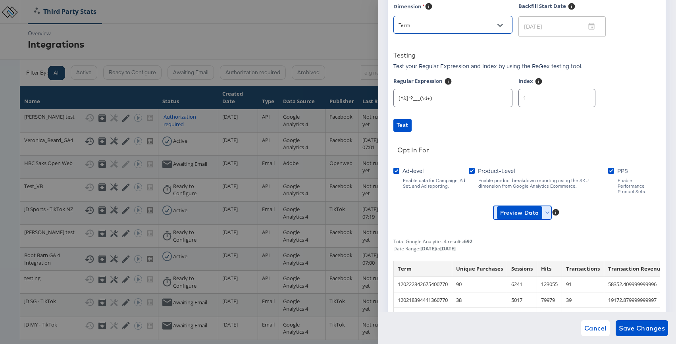
type input "sessionManualTerm"
click at [548, 212] on icon "button" at bounding box center [548, 213] width 4 height 2
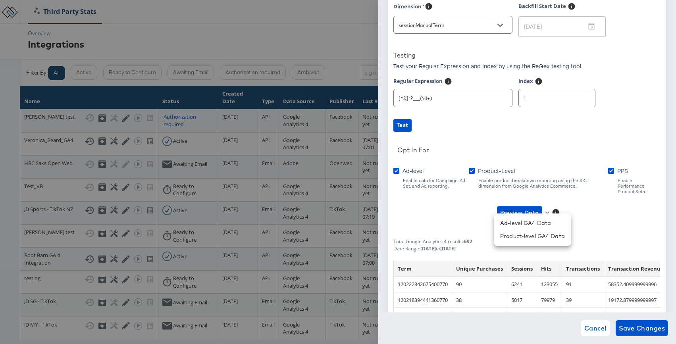
click at [587, 321] on div at bounding box center [338, 172] width 676 height 344
click at [588, 321] on div "Ad-level GA4 Data Product-level GA4 Data" at bounding box center [338, 172] width 676 height 344
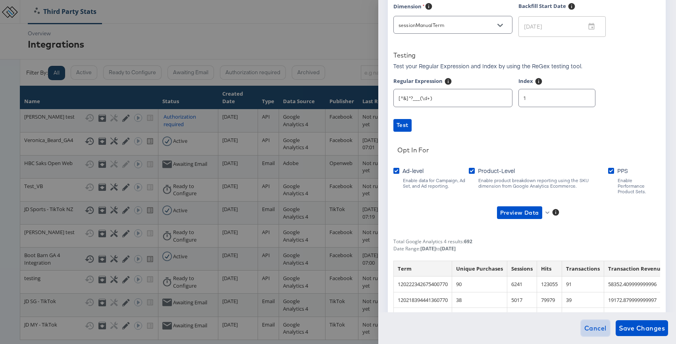
click at [588, 321] on span "Cancel" at bounding box center [596, 328] width 22 height 11
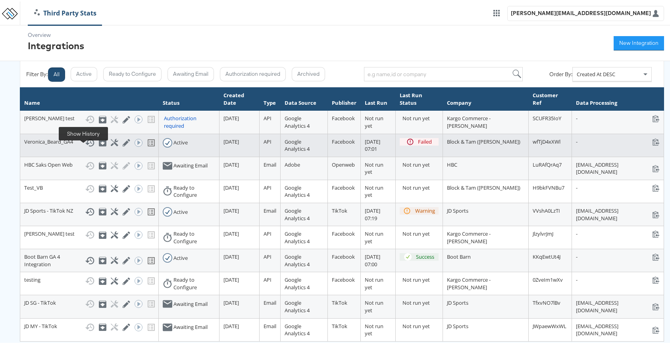
click at [85, 146] on icon at bounding box center [90, 142] width 10 height 10
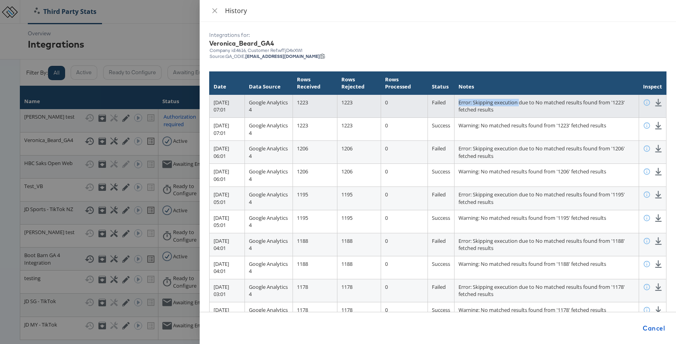
drag, startPoint x: 535, startPoint y: 105, endPoint x: 463, endPoint y: 100, distance: 72.9
click at [467, 100] on tr "07 October 2025 at 07:01 Google Analytics 4 1223 1223 0 Failed Error: Skipping …" at bounding box center [438, 106] width 457 height 23
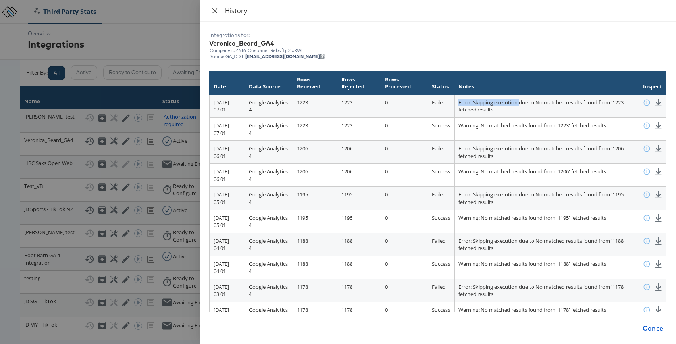
click at [215, 10] on icon "close" at bounding box center [215, 10] width 5 height 5
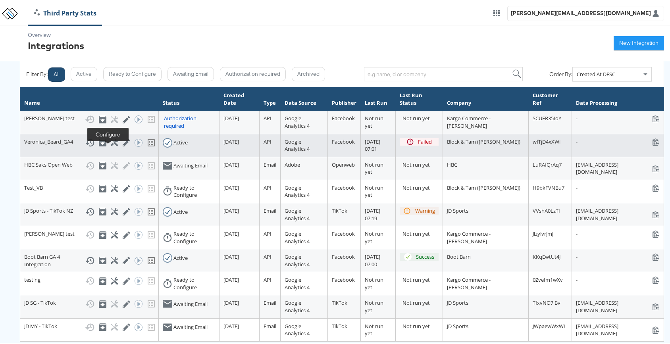
click at [111, 145] on icon at bounding box center [115, 141] width 8 height 8
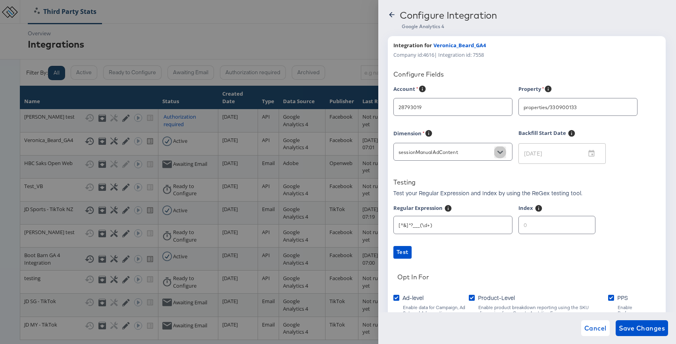
click at [498, 149] on button "Open" at bounding box center [501, 153] width 12 height 12
type input "Veronica Beard"
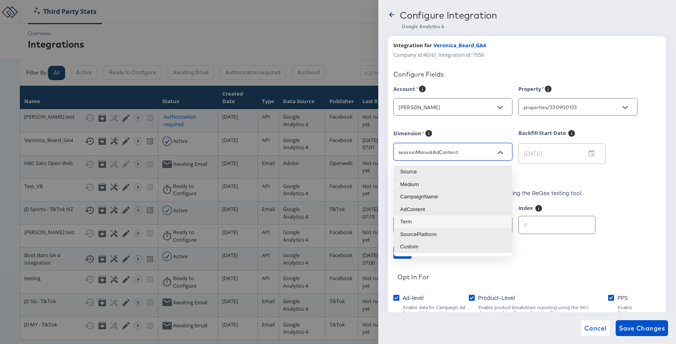
click at [443, 218] on li "Term" at bounding box center [453, 222] width 118 height 13
type input "sessionManualTerm"
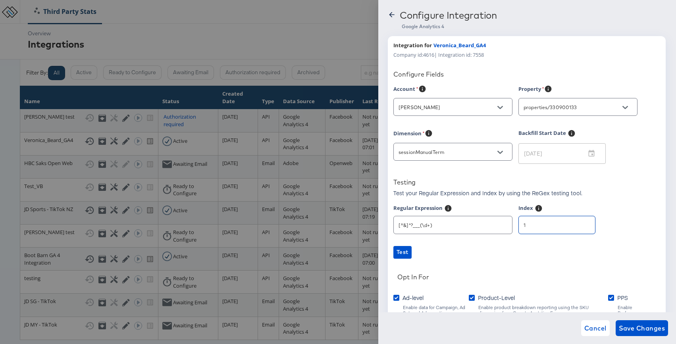
type input "1"
click at [576, 222] on input "1" at bounding box center [557, 221] width 76 height 17
click at [498, 156] on button "Open" at bounding box center [501, 153] width 12 height 12
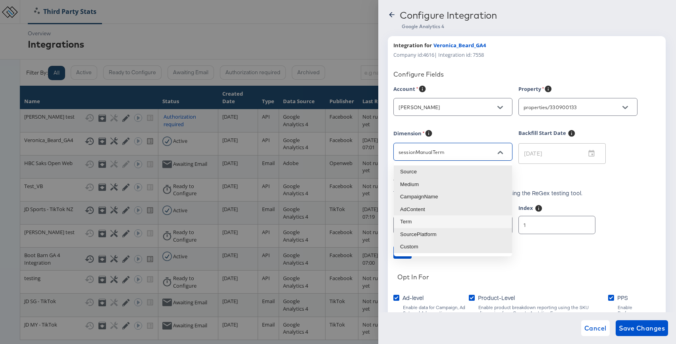
click at [464, 219] on li "Term" at bounding box center [453, 222] width 118 height 13
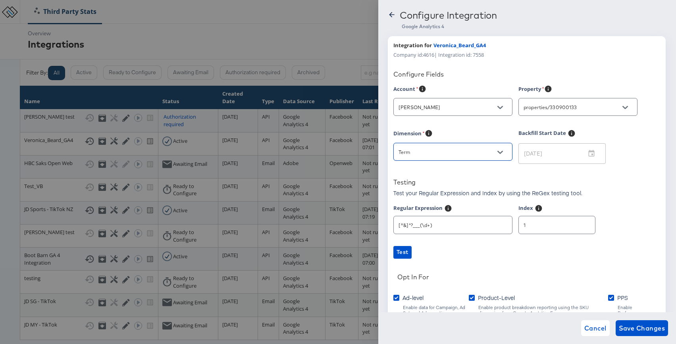
scroll to position [66, 0]
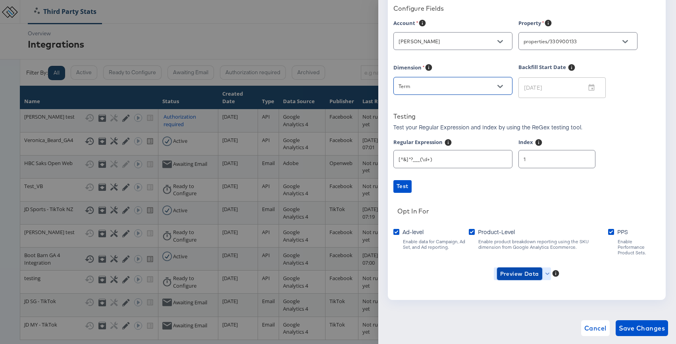
type input "sessionManualTerm"
click at [531, 271] on span "Preview Data" at bounding box center [519, 274] width 39 height 10
click at [503, 88] on div at bounding box center [338, 172] width 676 height 344
click at [501, 87] on icon "Open" at bounding box center [501, 86] width 6 height 3
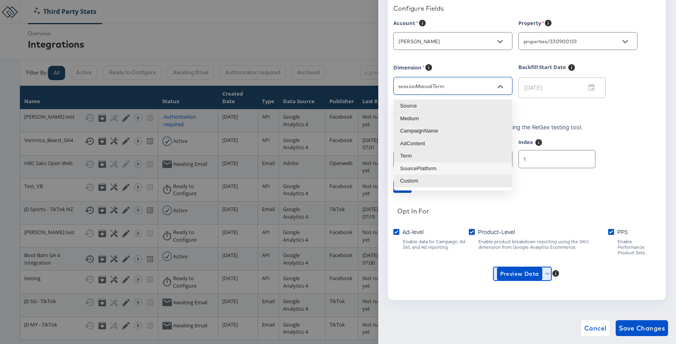
click at [546, 272] on icon "button" at bounding box center [548, 274] width 4 height 4
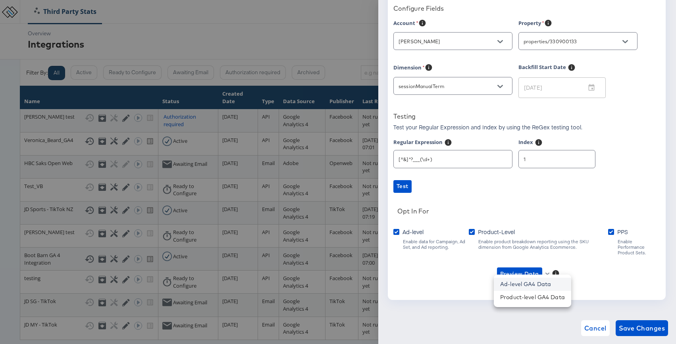
click at [539, 287] on li "Ad-level GA4 Data" at bounding box center [532, 284] width 77 height 13
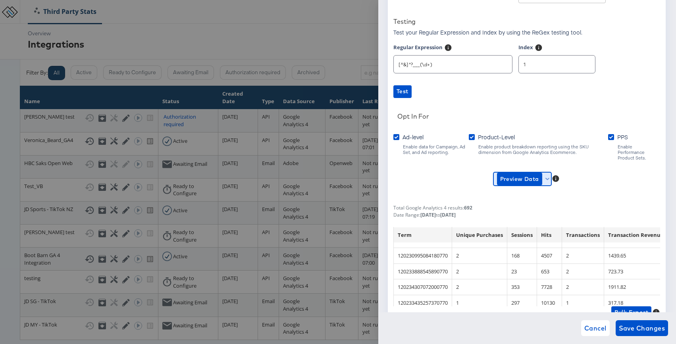
scroll to position [243, 0]
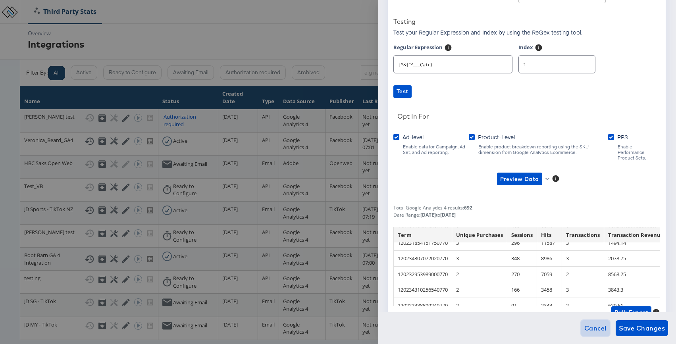
click at [594, 321] on span "Cancel" at bounding box center [596, 328] width 22 height 11
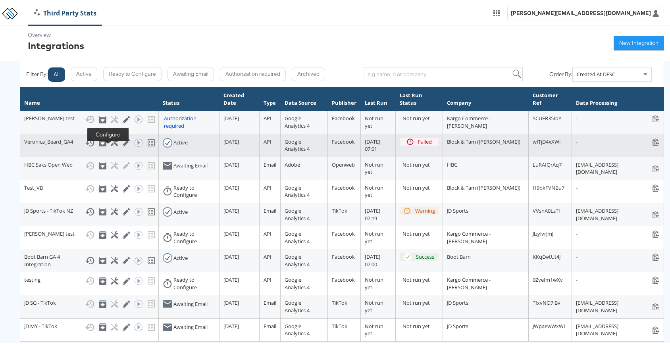
click at [111, 145] on icon at bounding box center [115, 141] width 8 height 8
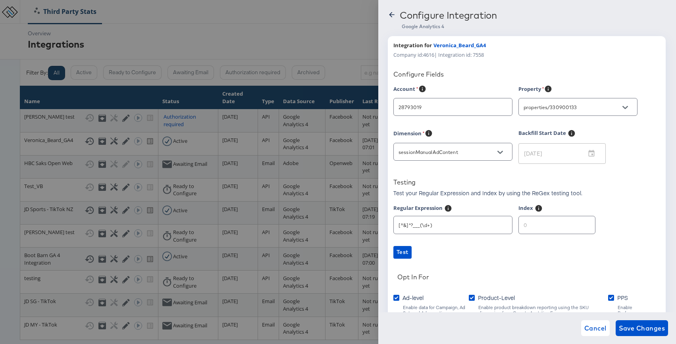
type input "Veronica Beard"
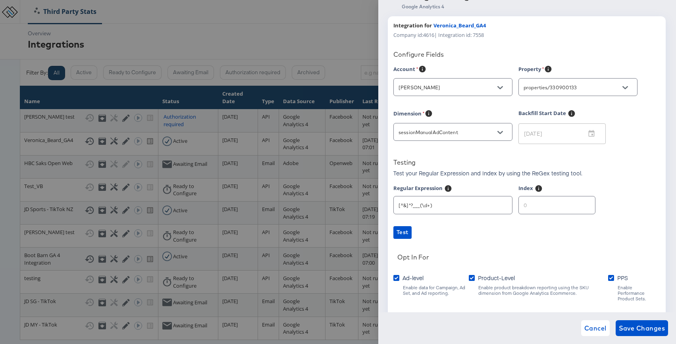
scroll to position [41, 0]
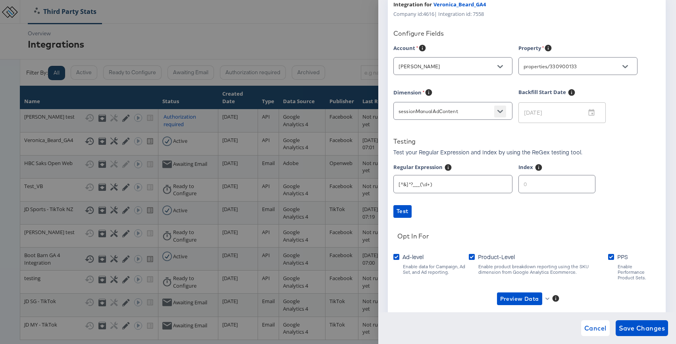
click at [502, 113] on icon "Open" at bounding box center [501, 112] width 6 height 6
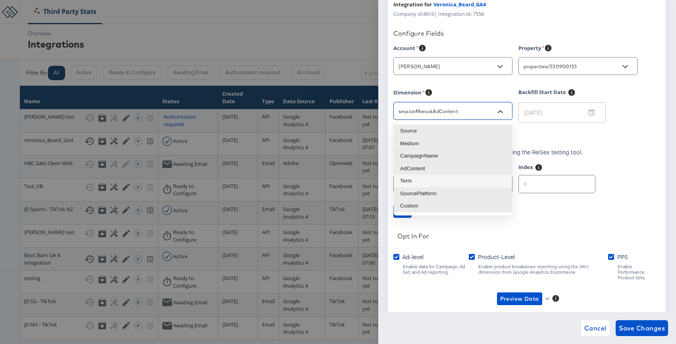
click at [485, 178] on li "Term" at bounding box center [453, 181] width 118 height 13
type input "sessionManualTerm"
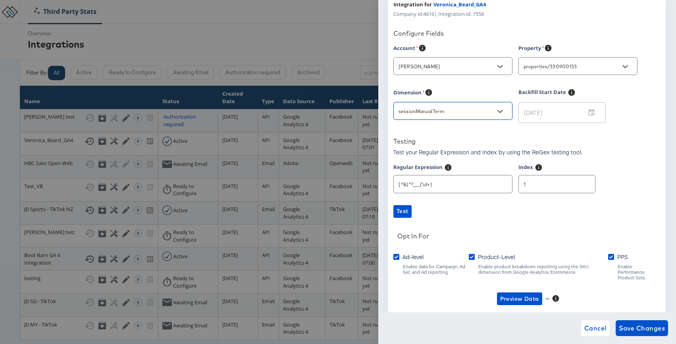
type input "1"
click at [578, 183] on input "1" at bounding box center [557, 180] width 76 height 17
click at [580, 202] on div "Account Veronica Beard Property properties/330900133 Dimension sessionManualTer…" at bounding box center [527, 182] width 267 height 276
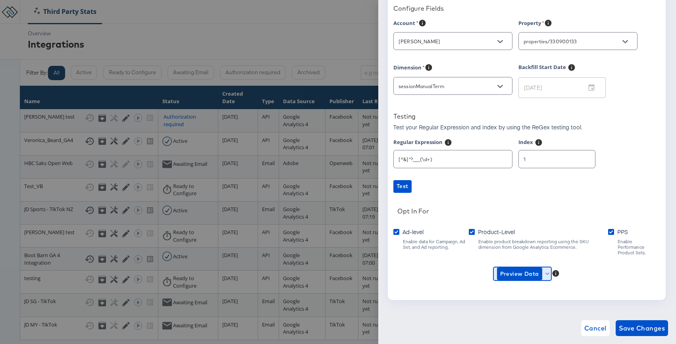
click at [547, 272] on icon "button" at bounding box center [548, 274] width 4 height 4
click at [532, 295] on li "Product-level GA4 Data" at bounding box center [532, 297] width 77 height 13
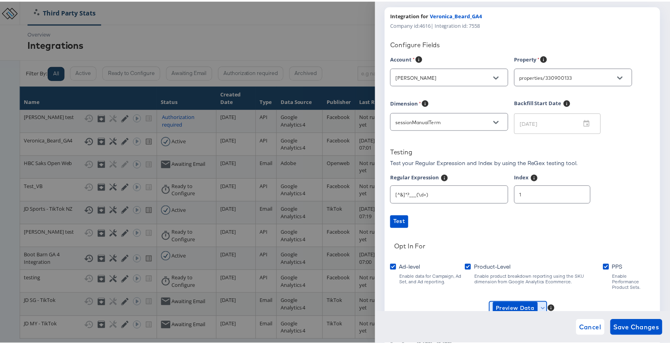
scroll to position [50, 0]
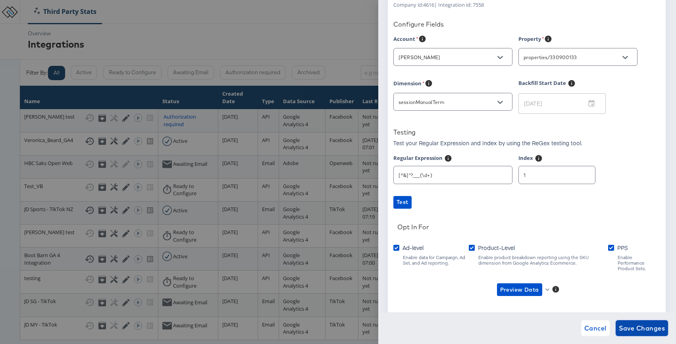
click at [594, 321] on span "Save Changes" at bounding box center [642, 328] width 46 height 11
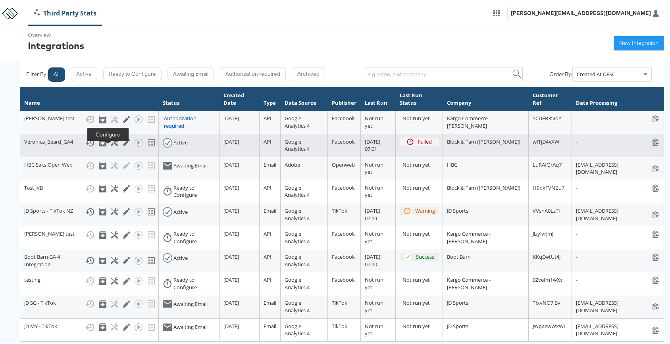
click at [111, 145] on icon at bounding box center [115, 141] width 8 height 8
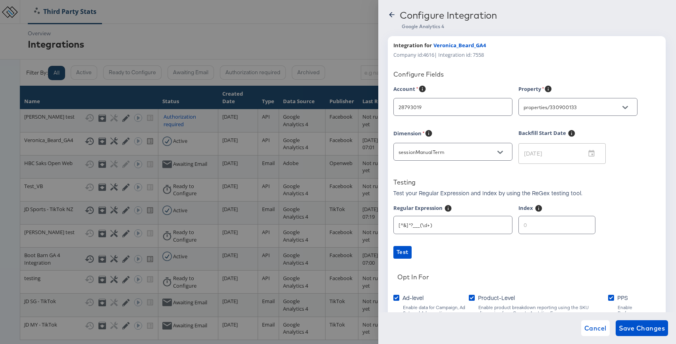
type input "Veronica Beard"
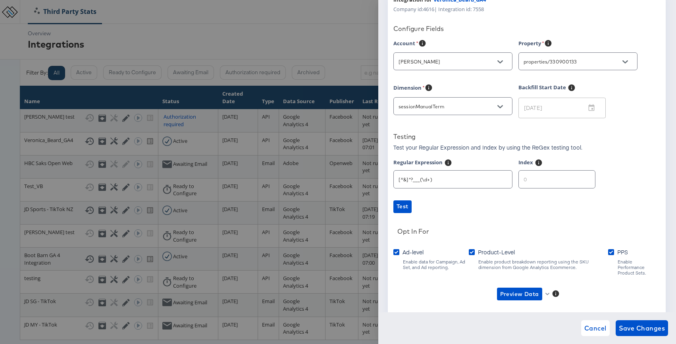
scroll to position [66, 0]
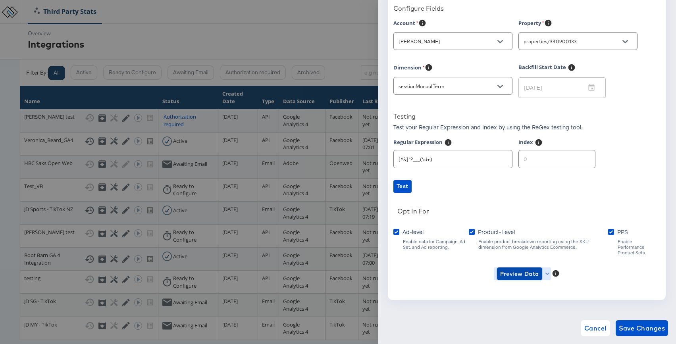
click at [532, 269] on span "Preview Data" at bounding box center [519, 274] width 39 height 10
click at [532, 294] on li "Product-level GA4 Data" at bounding box center [532, 297] width 77 height 13
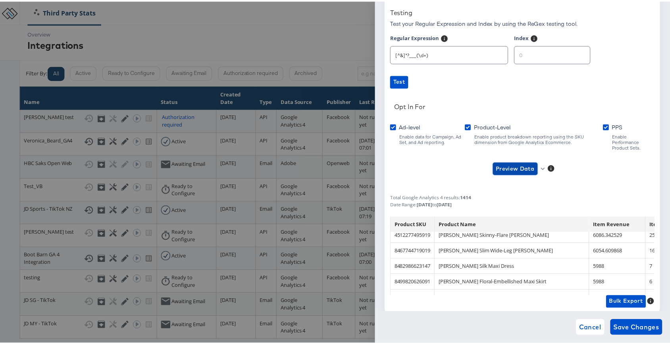
scroll to position [628, 0]
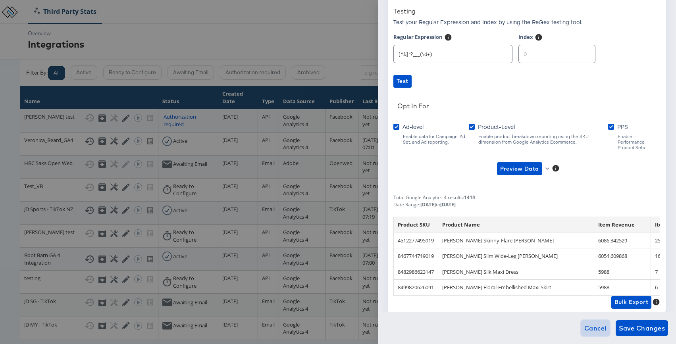
click at [599, 323] on span "Cancel" at bounding box center [596, 328] width 22 height 11
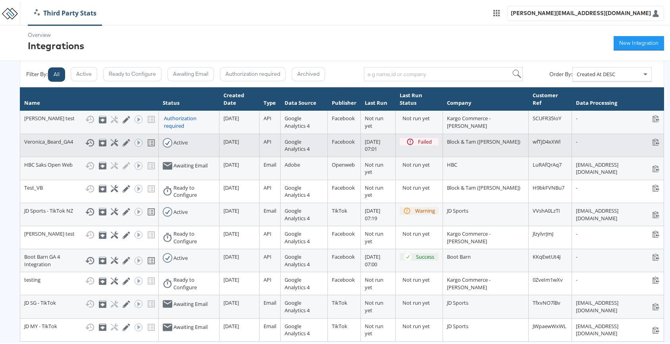
click at [135, 145] on div "Run ACE Workflow Now" at bounding box center [138, 141] width 6 height 8
click at [86, 146] on icon at bounding box center [90, 142] width 10 height 10
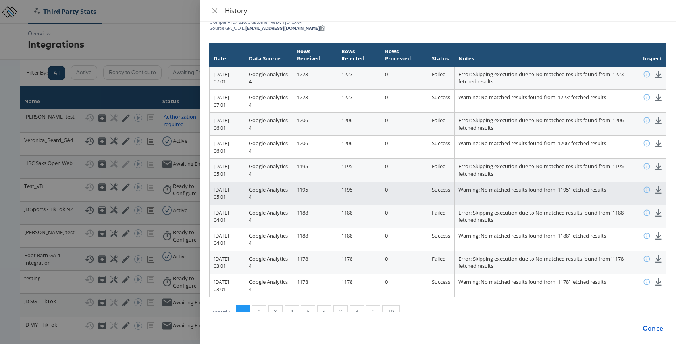
scroll to position [23, 0]
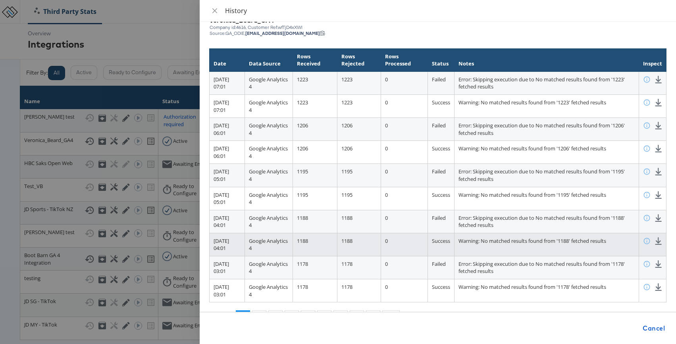
drag, startPoint x: 217, startPoint y: 117, endPoint x: 252, endPoint y: 250, distance: 138.1
click at [251, 250] on tbody "07 October 2025 at 07:01 Google Analytics 4 1223 1223 0 Failed Error: Skipping …" at bounding box center [438, 186] width 457 height 231
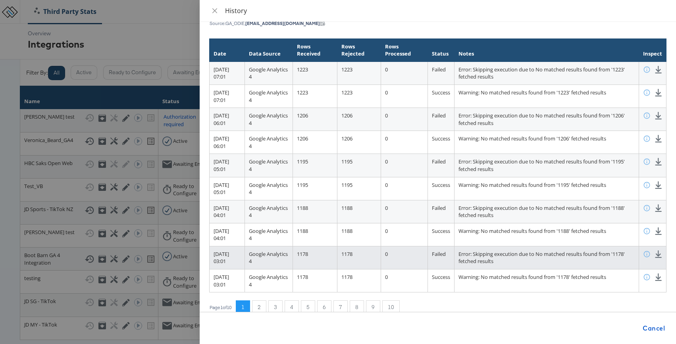
scroll to position [38, 0]
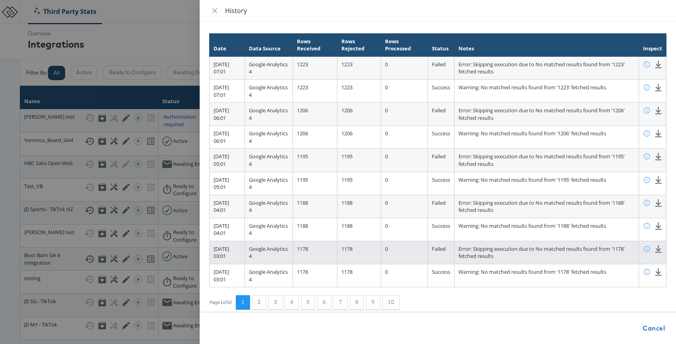
click at [245, 242] on td "07 October 2025 at 03:01" at bounding box center [227, 252] width 35 height 23
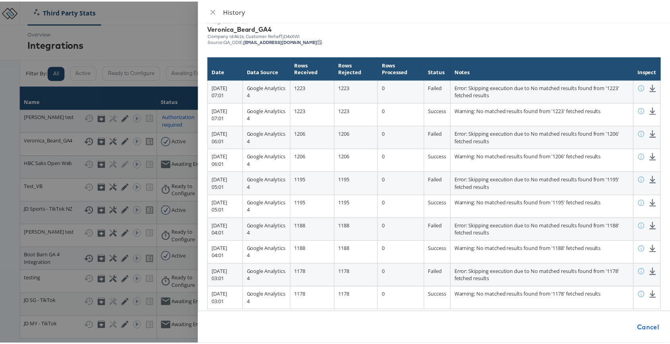
scroll to position [0, 0]
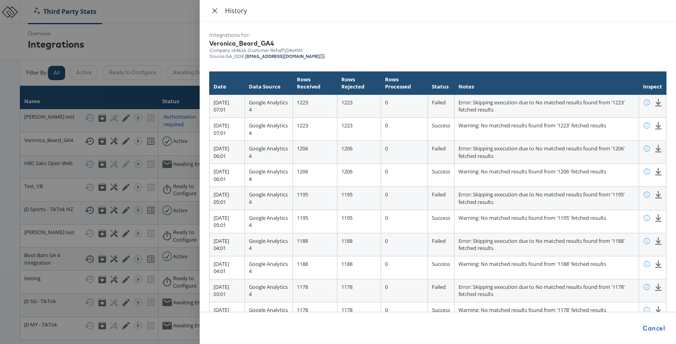
click at [215, 10] on icon "close" at bounding box center [215, 10] width 5 height 5
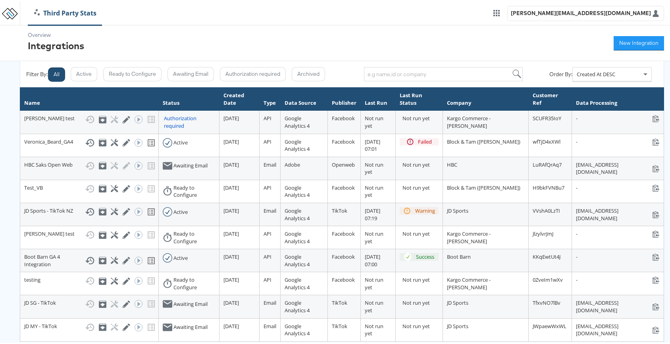
click at [269, 30] on div "Overview Integrations New Integration" at bounding box center [338, 42] width 676 height 36
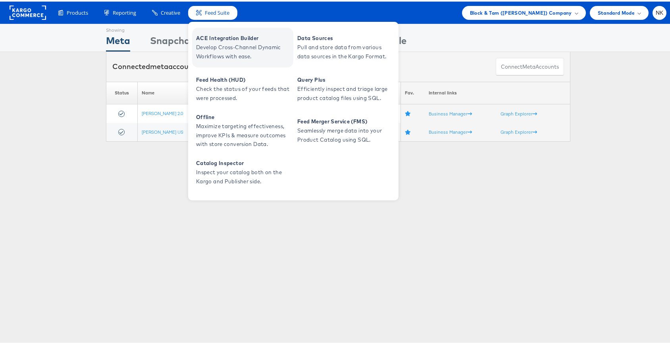
click at [226, 37] on span "ACE Integration Builder" at bounding box center [243, 36] width 95 height 9
